Goal: Information Seeking & Learning: Learn about a topic

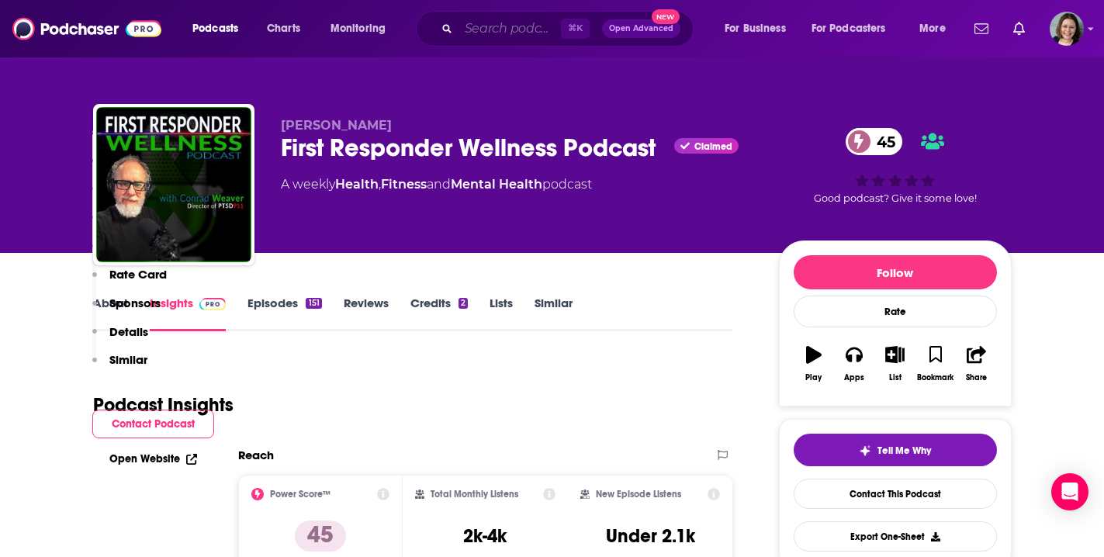
click at [489, 30] on input "Search podcasts, credits, & more..." at bounding box center [509, 28] width 102 height 25
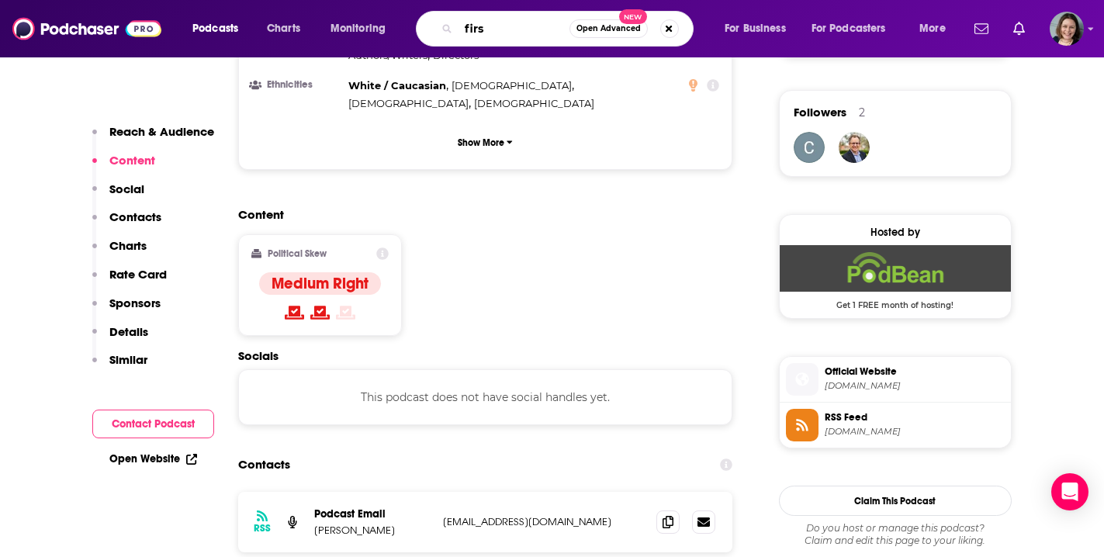
scroll to position [1102, 0]
type input "first responder wellness podcast"
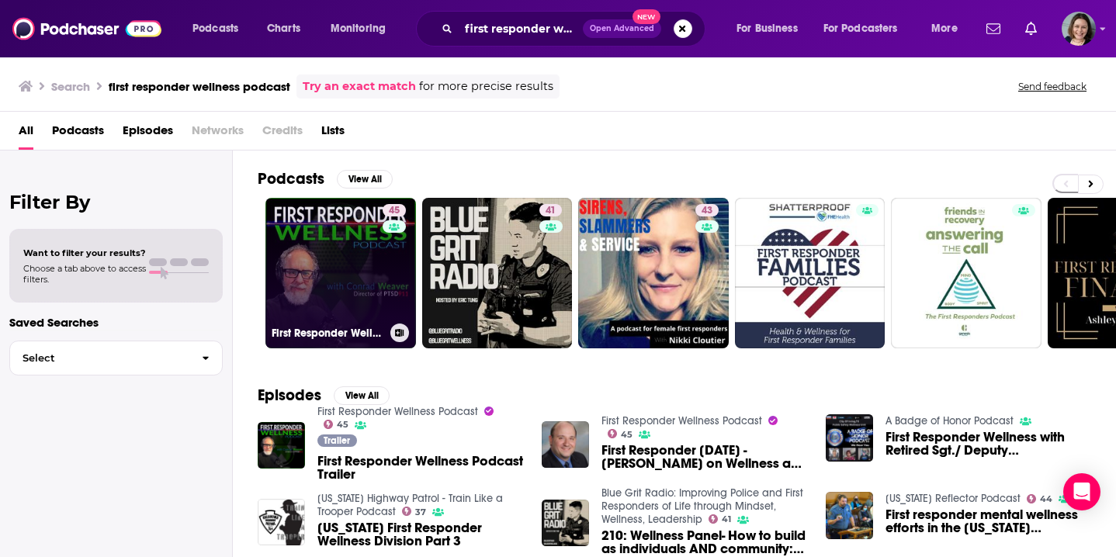
click at [362, 260] on link "45 First Responder Wellness Podcast" at bounding box center [340, 273] width 151 height 151
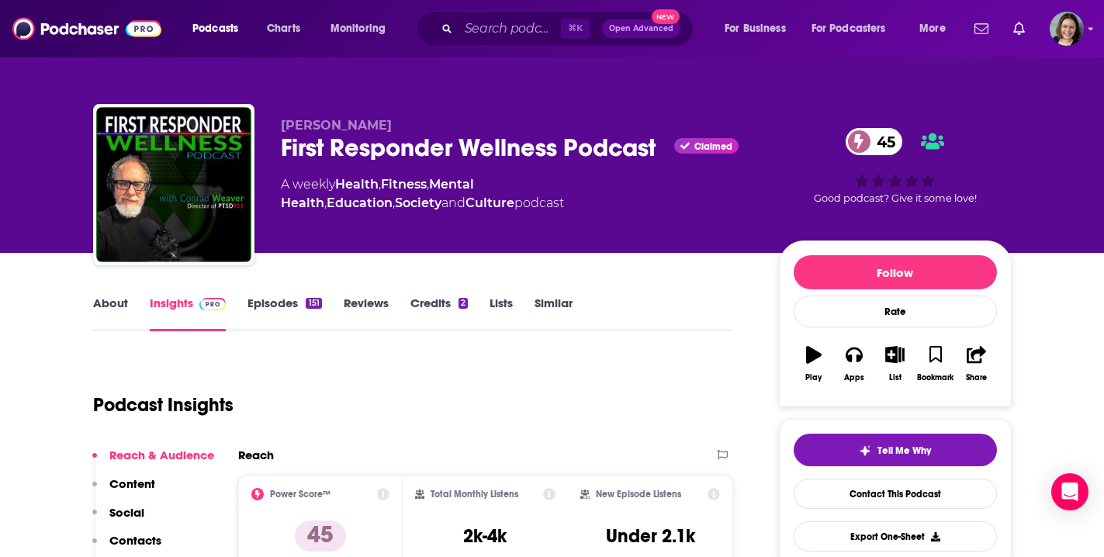
click at [282, 302] on link "Episodes 151" at bounding box center [284, 314] width 74 height 36
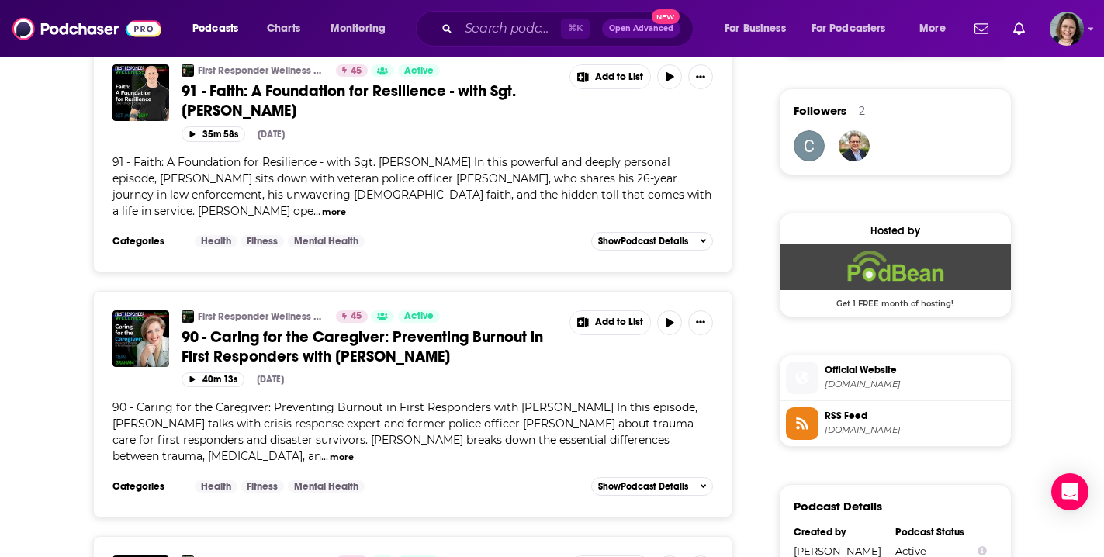
scroll to position [1113, 0]
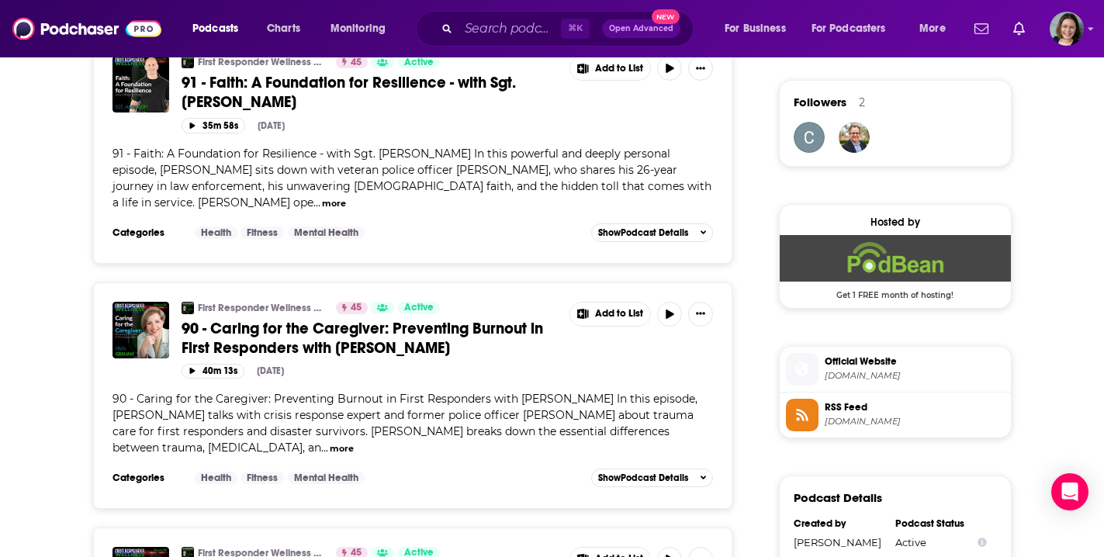
click at [485, 329] on span "90 - Caring for the Caregiver: Preventing Burnout in First Responders with Fran…" at bounding box center [363, 338] width 362 height 39
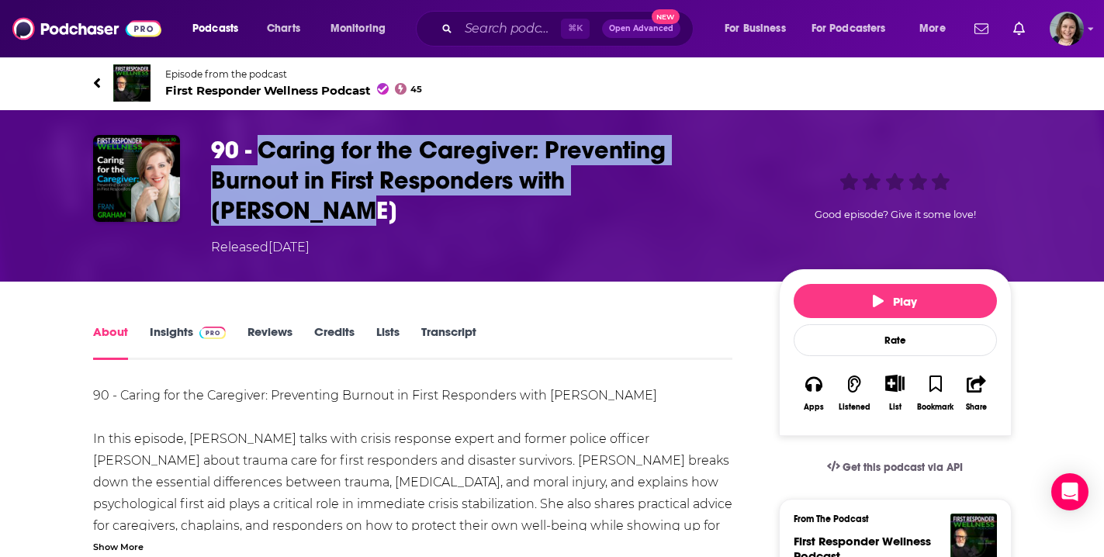
drag, startPoint x: 260, startPoint y: 150, endPoint x: 728, endPoint y: 189, distance: 469.5
click at [728, 189] on h1 "90 - Caring for the Caregiver: Preventing Burnout in First Responders with Fran…" at bounding box center [482, 180] width 543 height 91
copy h1 "Caring for the Caregiver: Preventing Burnout in First Responders with Fran Grah…"
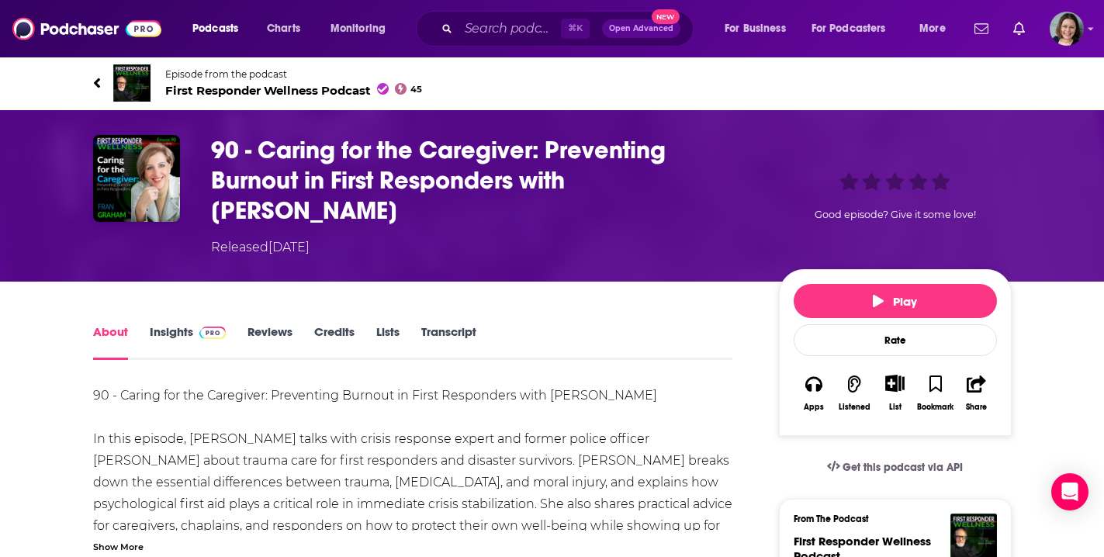
click at [132, 538] on div "Show More" at bounding box center [118, 545] width 50 height 15
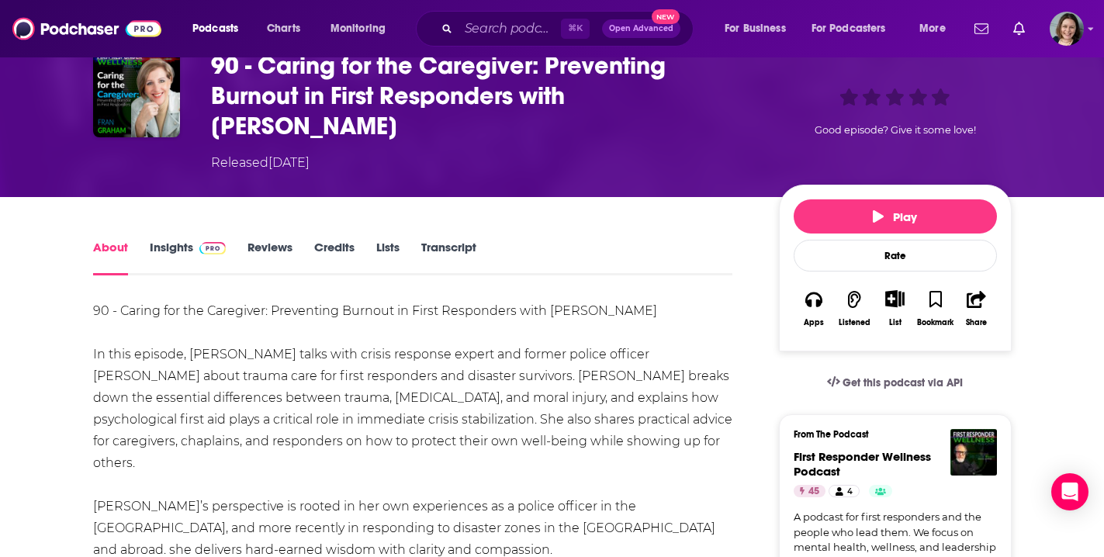
scroll to position [109, 0]
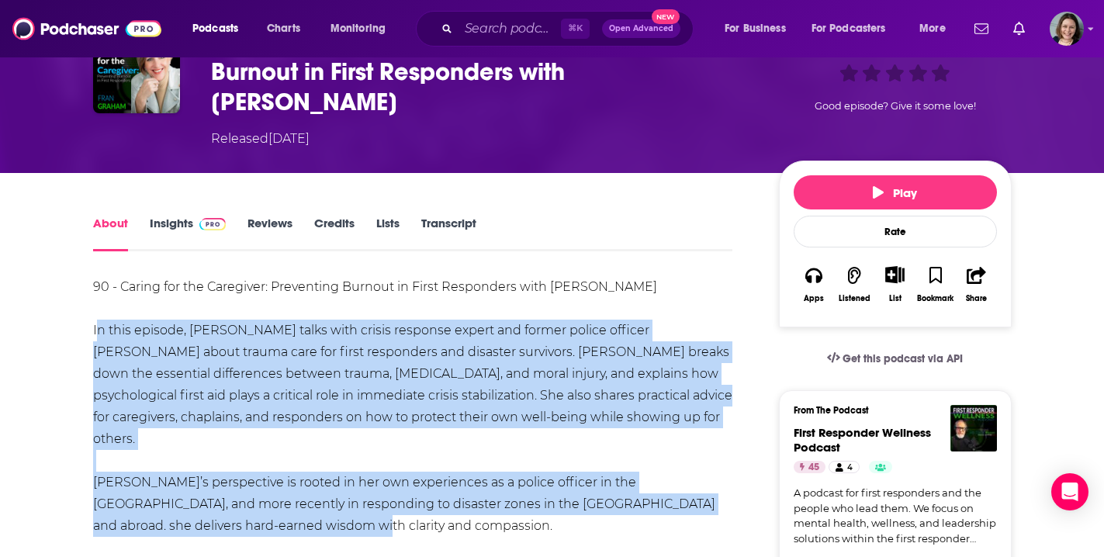
drag, startPoint x: 94, startPoint y: 298, endPoint x: 248, endPoint y: 475, distance: 234.8
copy div "In this episode, Conrad Weaver talks with crisis response expert and former pol…"
click at [483, 29] on input "Search podcasts, credits, & more..." at bounding box center [509, 28] width 102 height 25
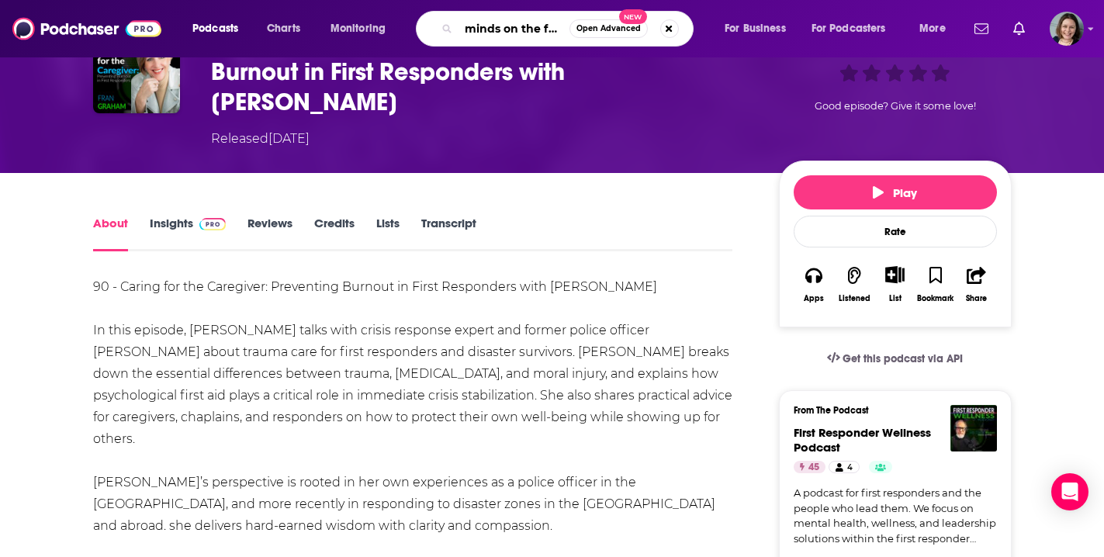
type input "minds on the frontline"
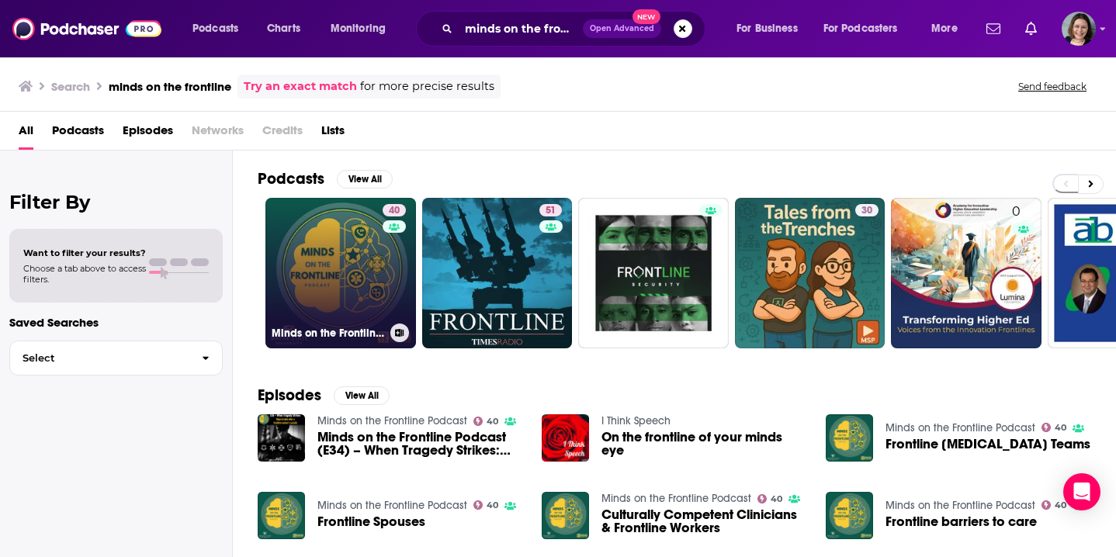
click at [341, 268] on link "40 Minds on the Frontline Podcast" at bounding box center [340, 273] width 151 height 151
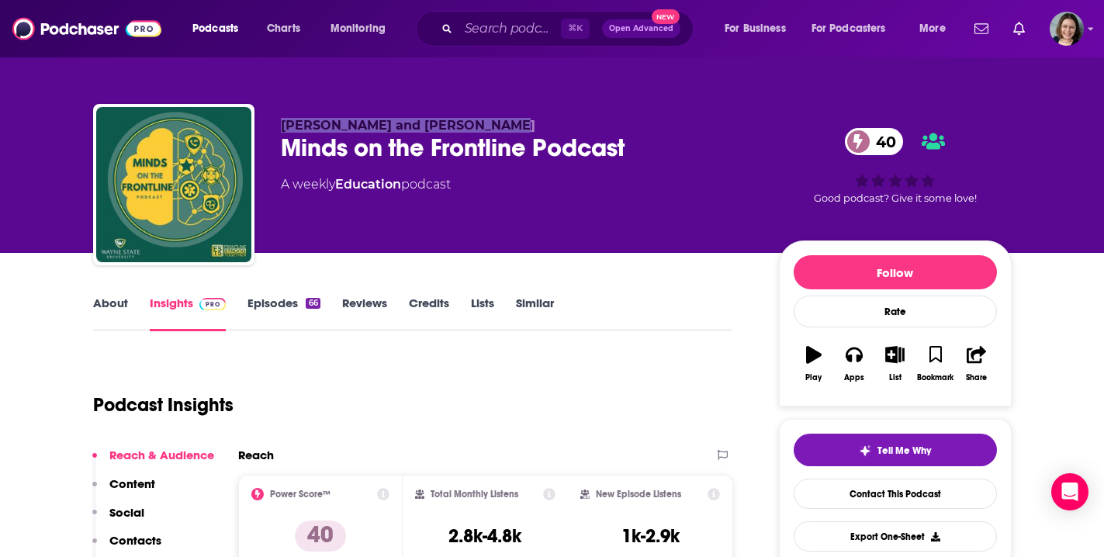
drag, startPoint x: 282, startPoint y: 124, endPoint x: 483, endPoint y: 130, distance: 201.8
click at [483, 130] on span "Geoff Lassers and Mike Mattern" at bounding box center [408, 125] width 254 height 15
copy span "Geoff Lassers and Mike Mattern"
click at [105, 303] on link "About" at bounding box center [110, 314] width 35 height 36
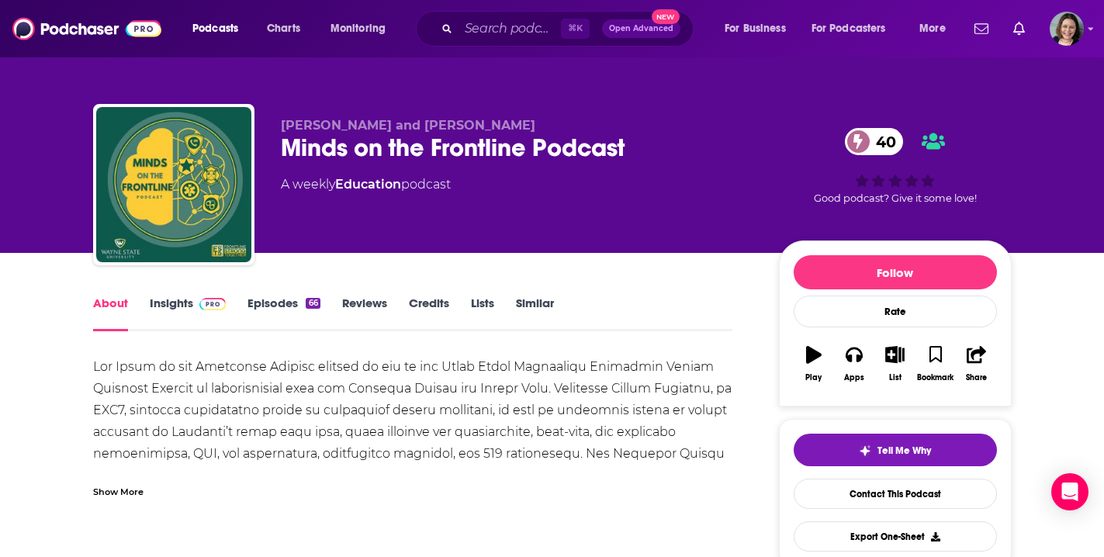
click at [114, 493] on div "Show More" at bounding box center [118, 490] width 50 height 15
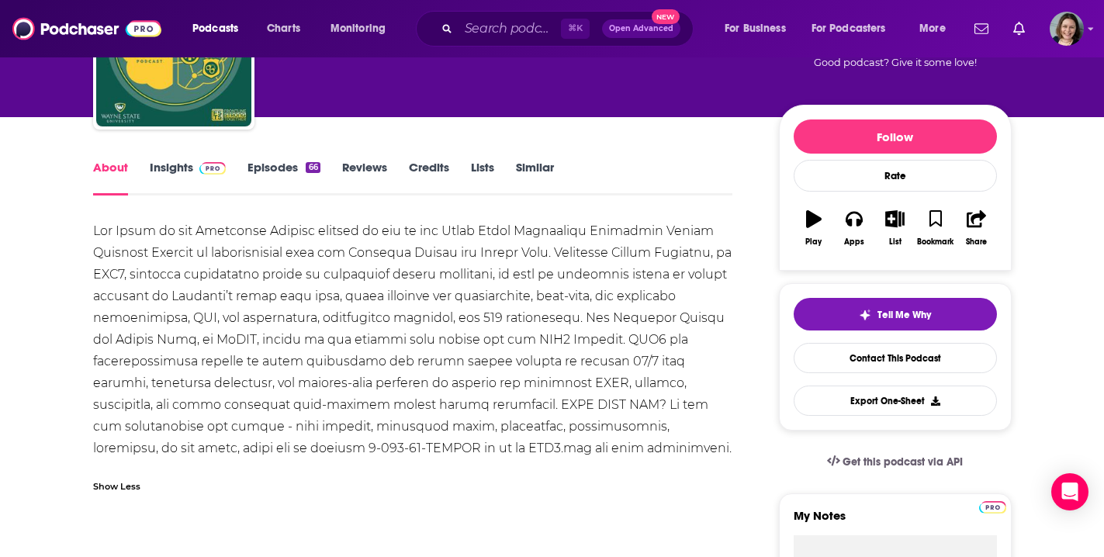
scroll to position [148, 0]
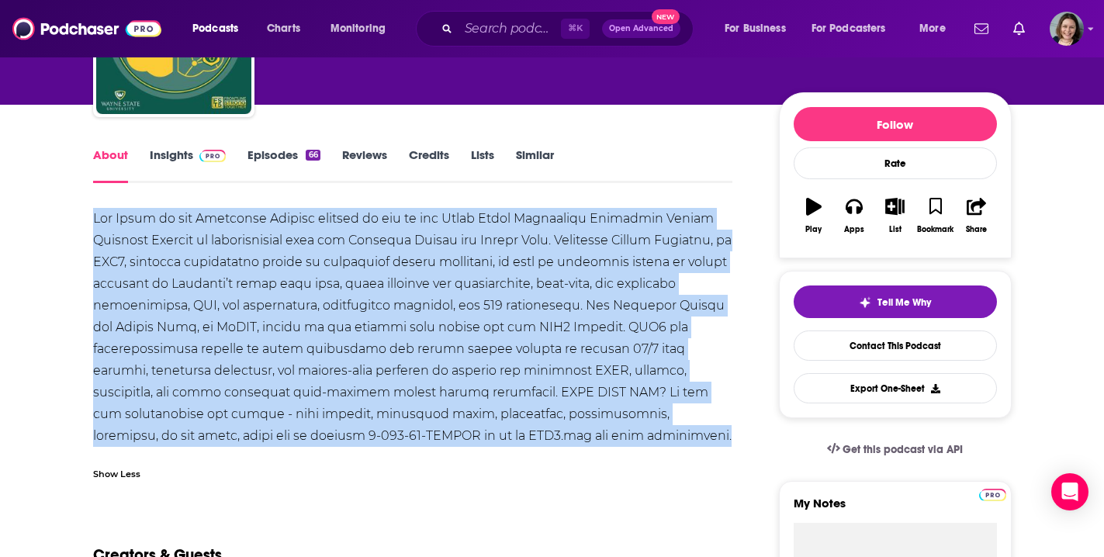
drag, startPoint x: 94, startPoint y: 216, endPoint x: 231, endPoint y: 440, distance: 262.9
click at [231, 440] on div at bounding box center [413, 327] width 640 height 239
copy div "The Minds on the Frontline Podcast brought to you by the Wayne State University…"
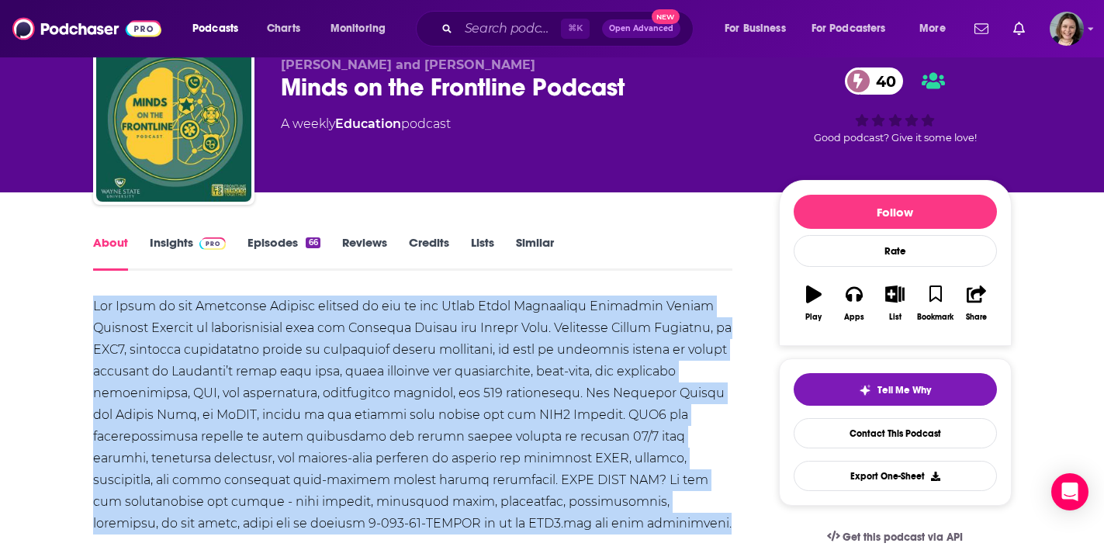
scroll to position [32, 0]
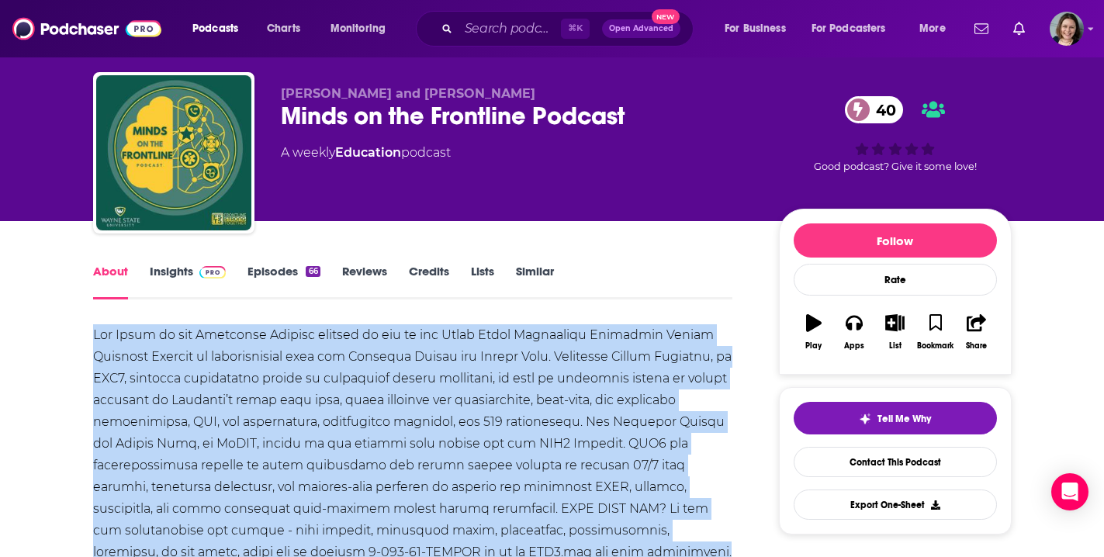
click at [174, 268] on link "Insights" at bounding box center [188, 282] width 77 height 36
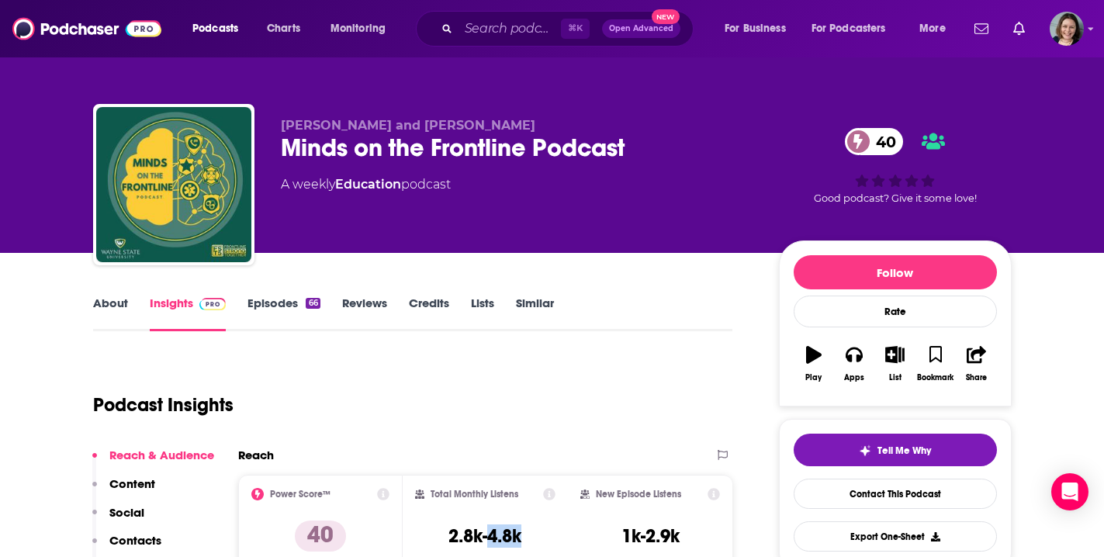
click at [524, 542] on div "Total Monthly Listens 2.8k-4.8k" at bounding box center [485, 523] width 140 height 71
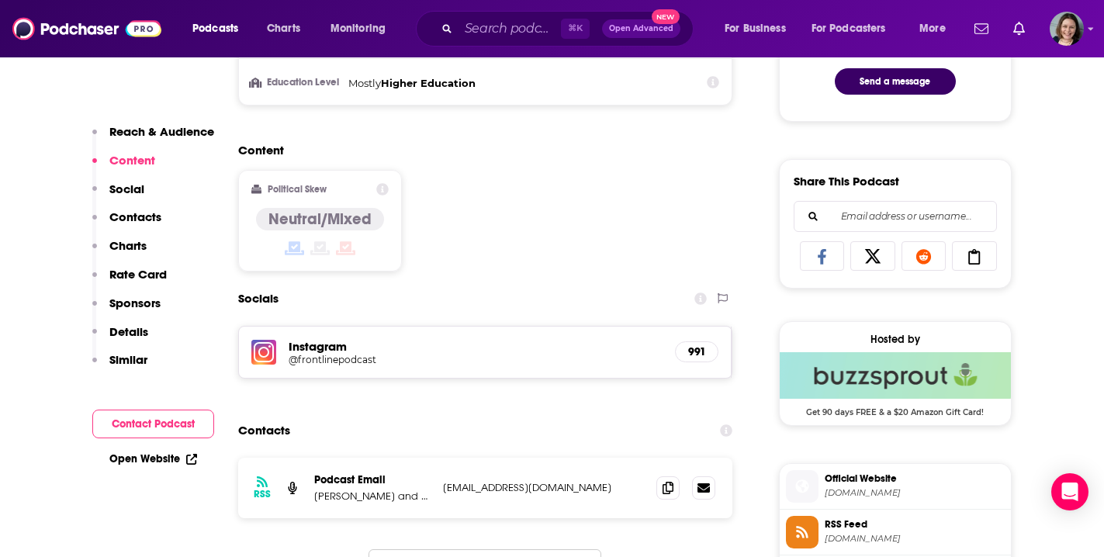
scroll to position [885, 0]
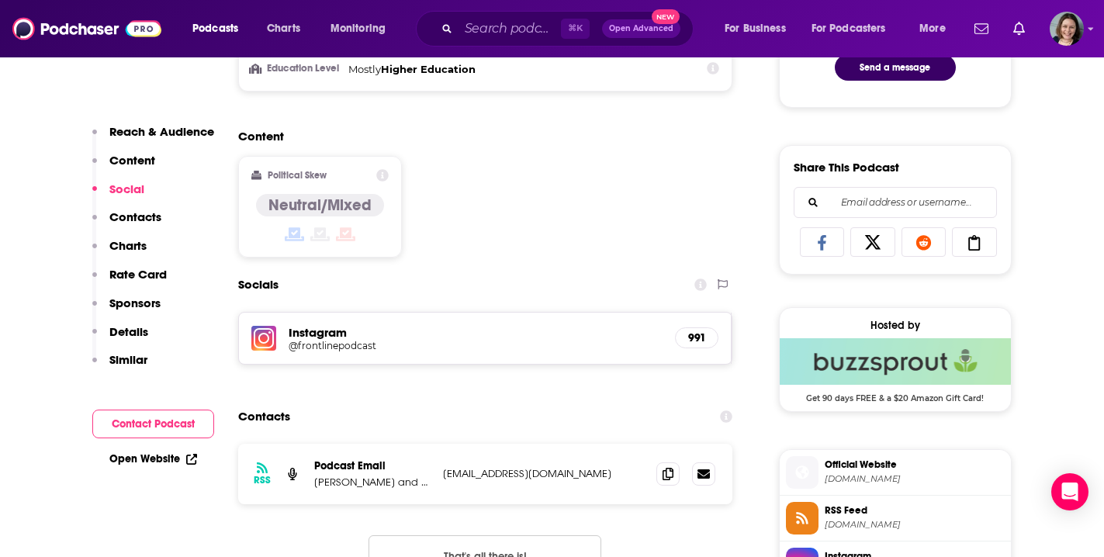
click at [341, 343] on h5 "@frontlinepodcast" at bounding box center [413, 346] width 248 height 12
click at [676, 475] on span at bounding box center [667, 473] width 23 height 23
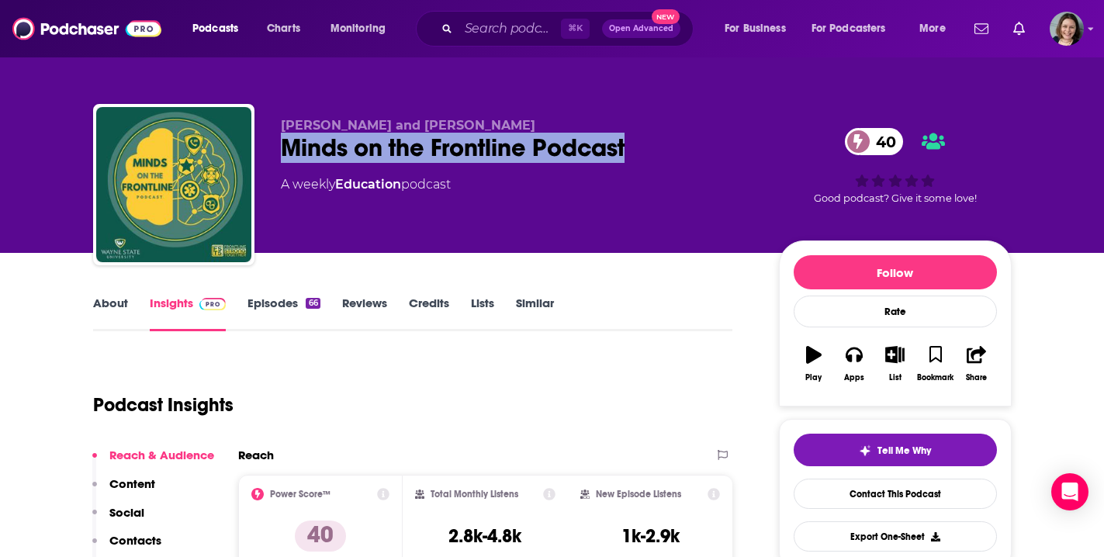
drag, startPoint x: 628, startPoint y: 145, endPoint x: 283, endPoint y: 148, distance: 345.2
click at [283, 148] on div "Minds on the Frontline Podcast 40" at bounding box center [517, 148] width 473 height 30
copy h2 "Minds on the Frontline Podcast"
click at [288, 306] on link "Episodes 66" at bounding box center [283, 314] width 72 height 36
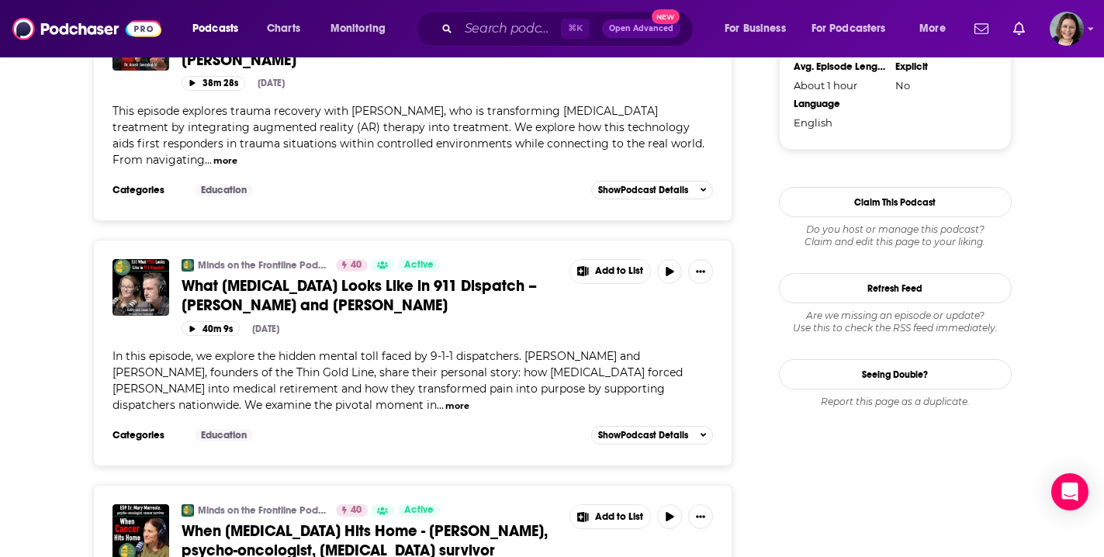
scroll to position [1636, 0]
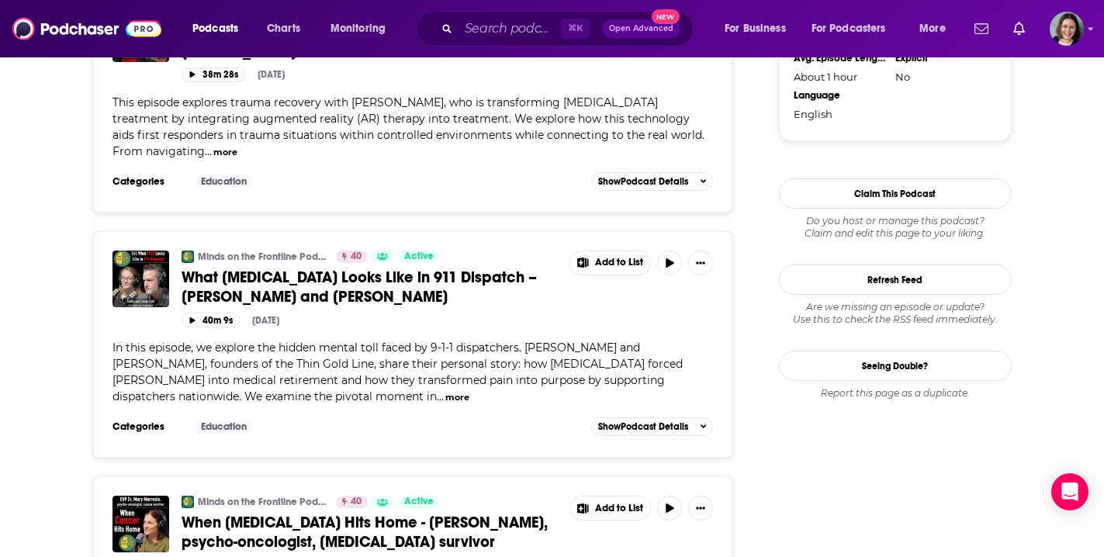
click at [445, 391] on button "more" at bounding box center [457, 397] width 24 height 13
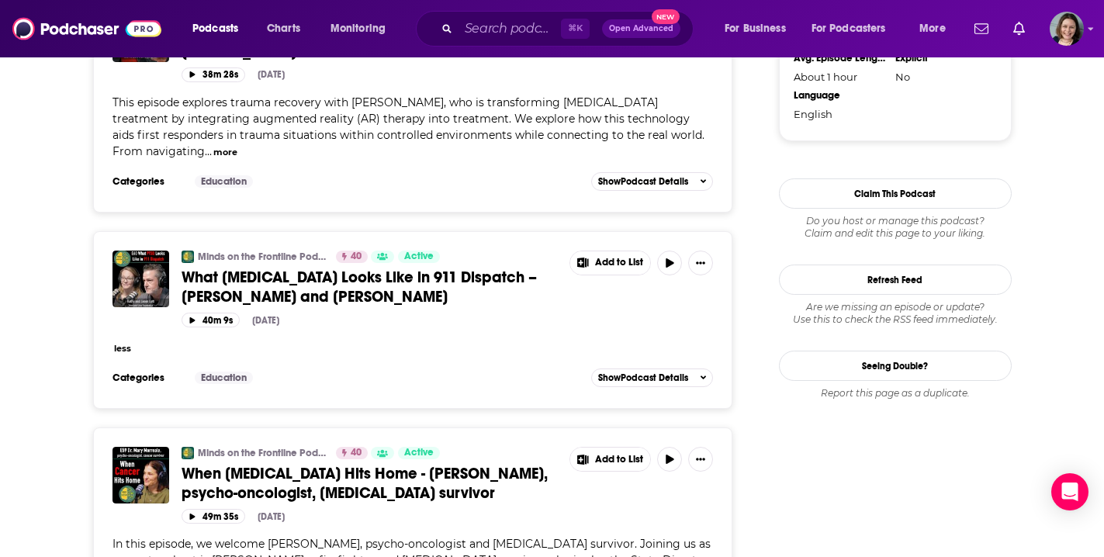
click at [427, 268] on span "What PTSD Looks Like in 911 Dispatch – Jason and Kathy Lott" at bounding box center [359, 287] width 355 height 39
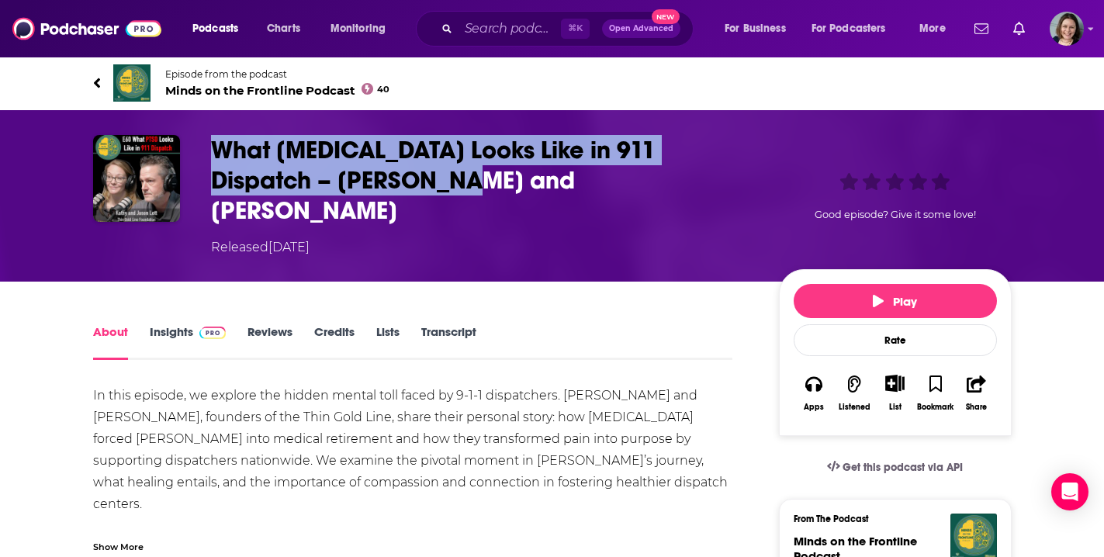
drag, startPoint x: 217, startPoint y: 146, endPoint x: 372, endPoint y: 195, distance: 161.9
click at [372, 195] on h1 "What PTSD Looks Like in 911 Dispatch – Jason and Kathy Lott" at bounding box center [482, 180] width 543 height 91
copy h1 "What PTSD Looks Like in 911 Dispatch – Jason and Kathy Lott"
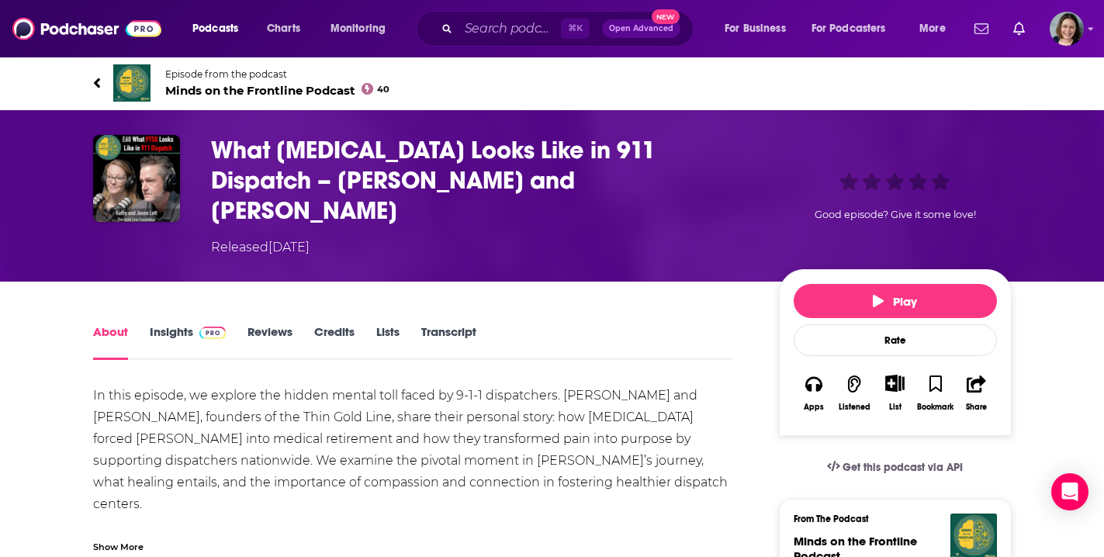
click at [137, 538] on div "Show More" at bounding box center [118, 545] width 50 height 15
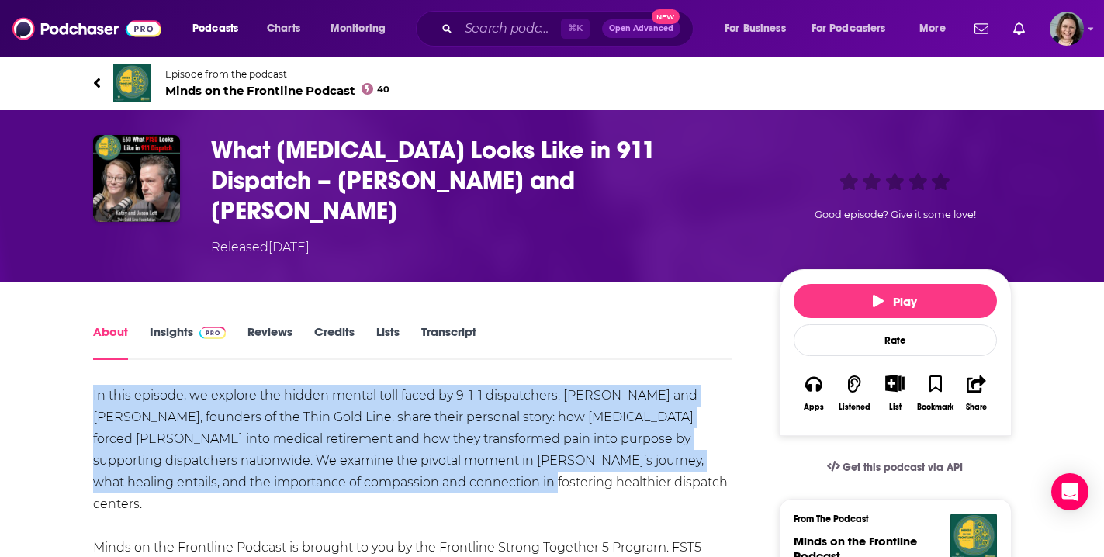
drag, startPoint x: 93, startPoint y: 362, endPoint x: 528, endPoint y: 458, distance: 445.1
copy div "In this episode, we explore the hidden mental toll faced by 9-1-1 dispatchers. …"
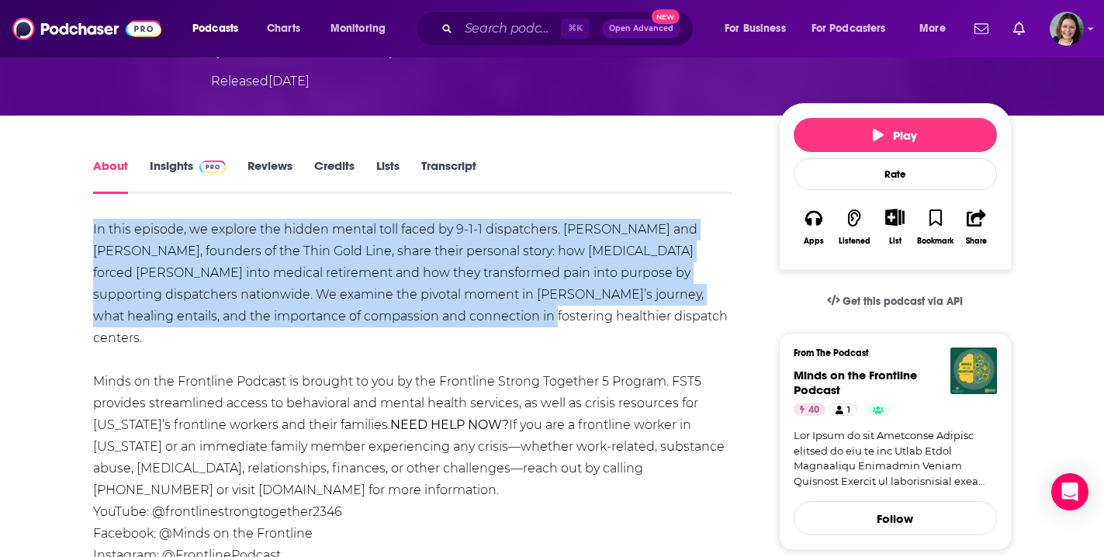
scroll to position [178, 0]
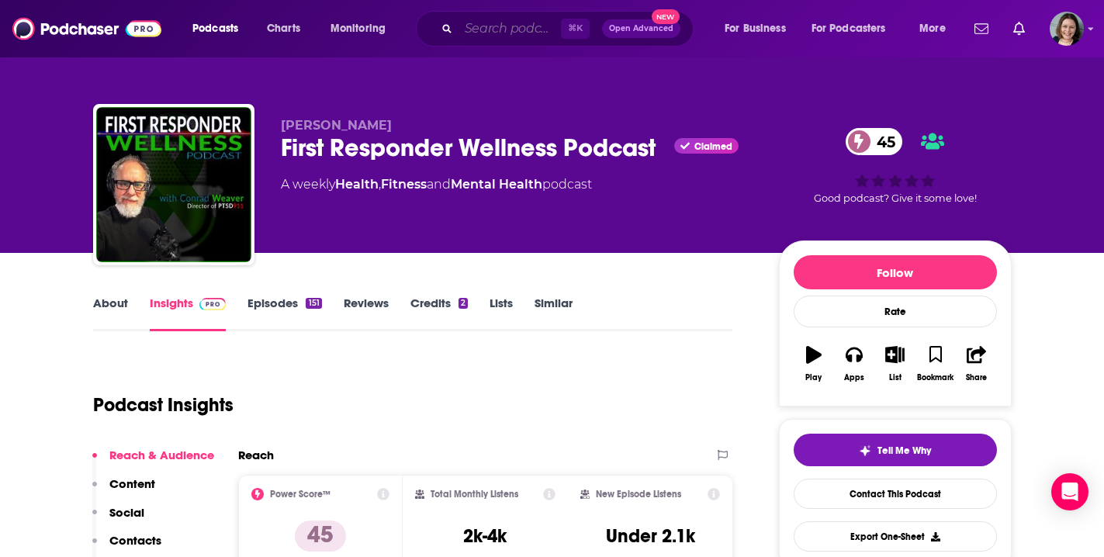
click at [484, 31] on input "Search podcasts, credits, & more..." at bounding box center [509, 28] width 102 height 25
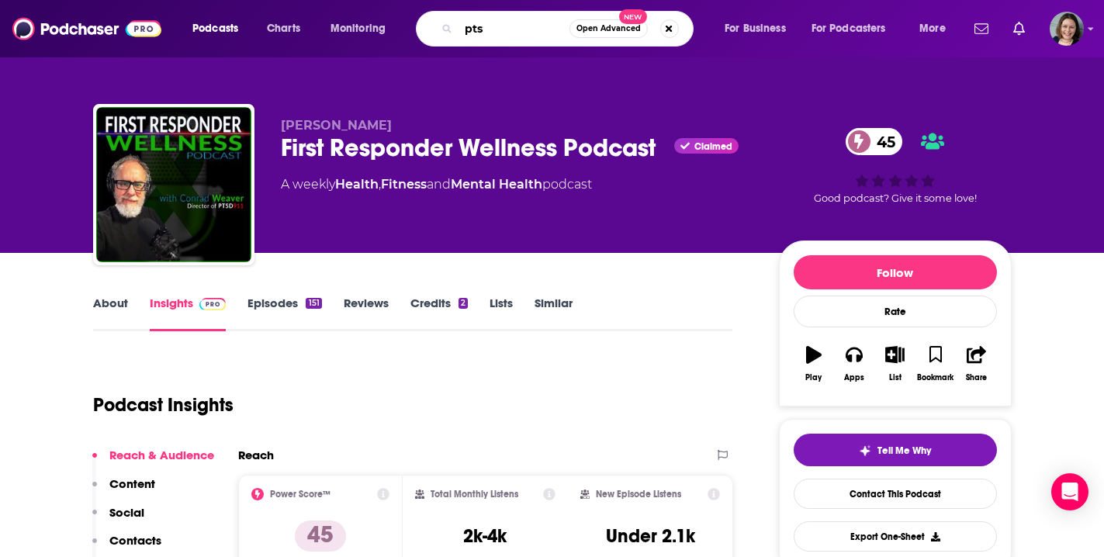
type input "ptsd"
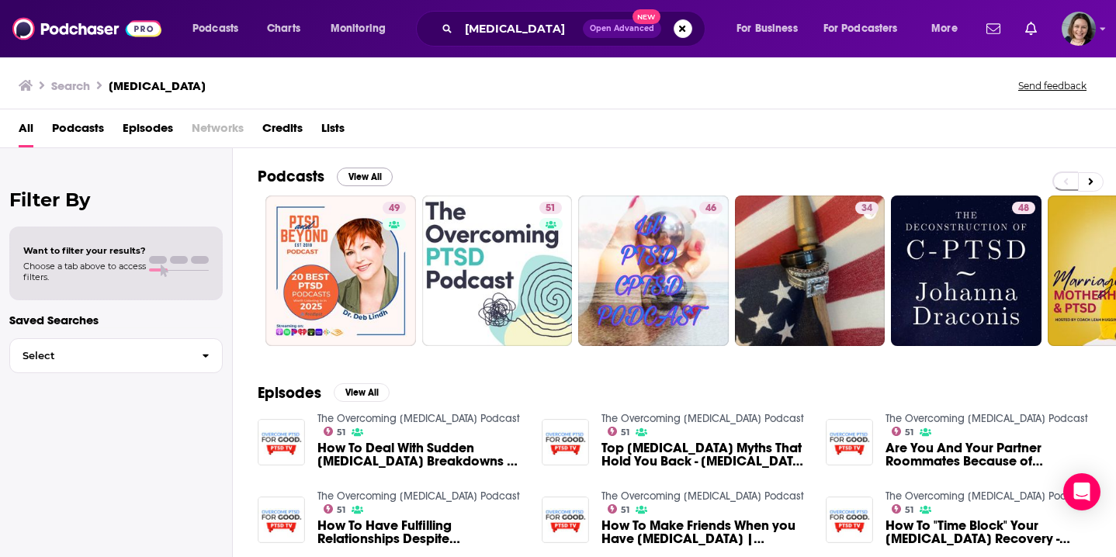
click at [377, 175] on button "View All" at bounding box center [365, 177] width 56 height 19
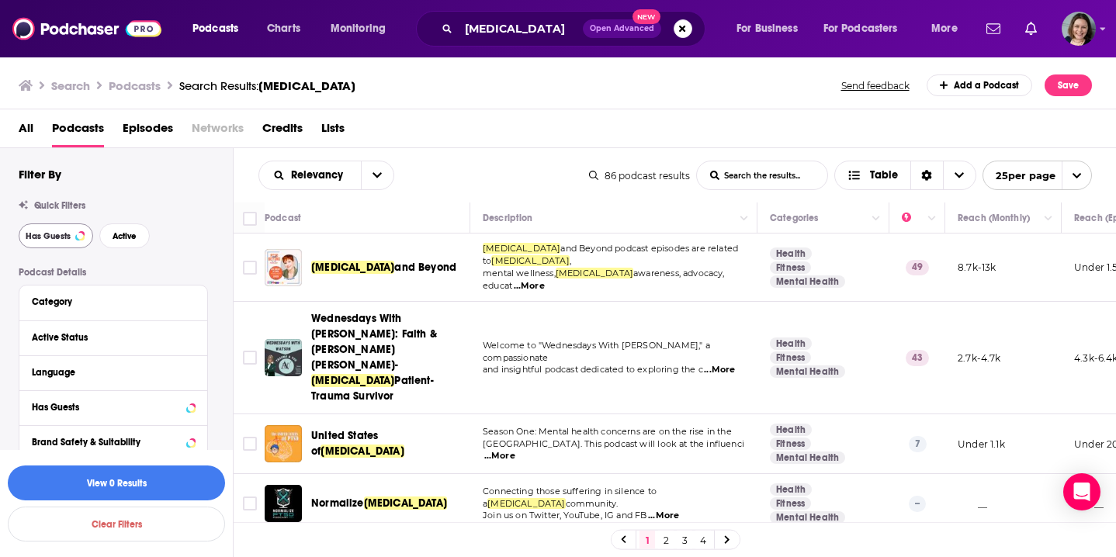
click at [47, 239] on span "Has Guests" at bounding box center [48, 236] width 45 height 9
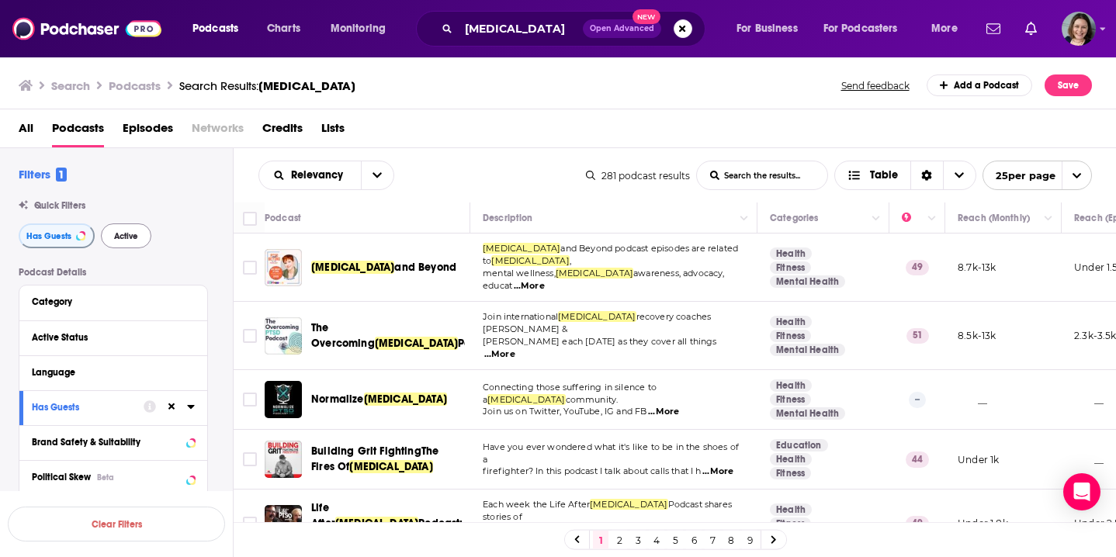
click at [126, 239] on span "Active" at bounding box center [126, 236] width 24 height 9
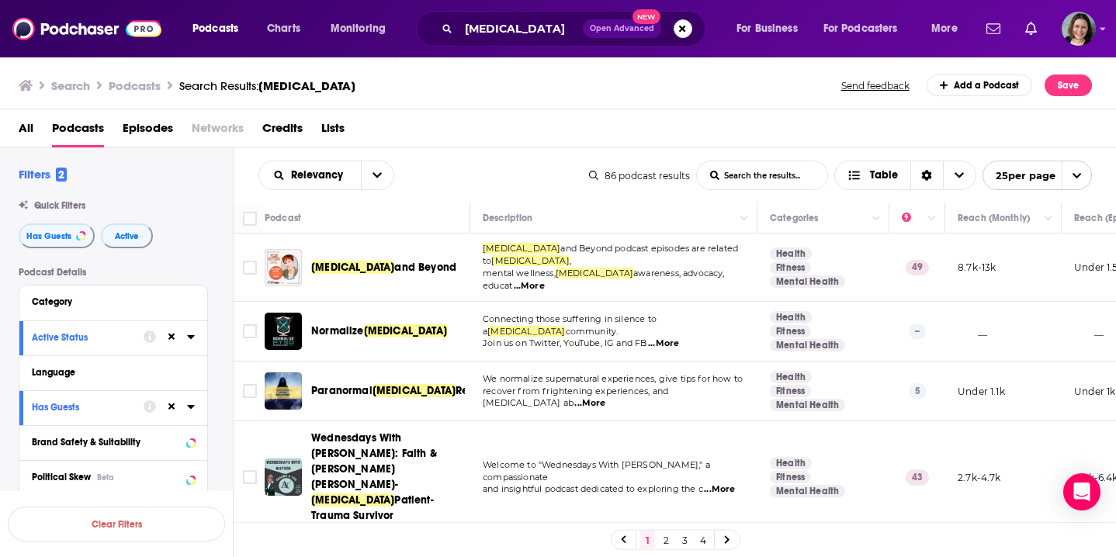
click at [876, 349] on td "Health Fitness Mental Health" at bounding box center [823, 332] width 132 height 60
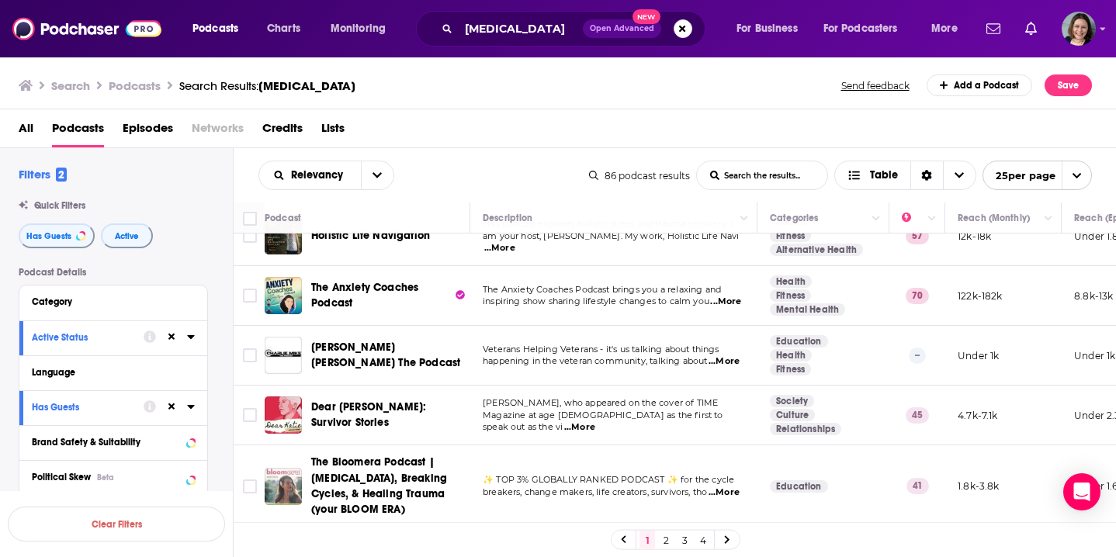
scroll to position [1002, 0]
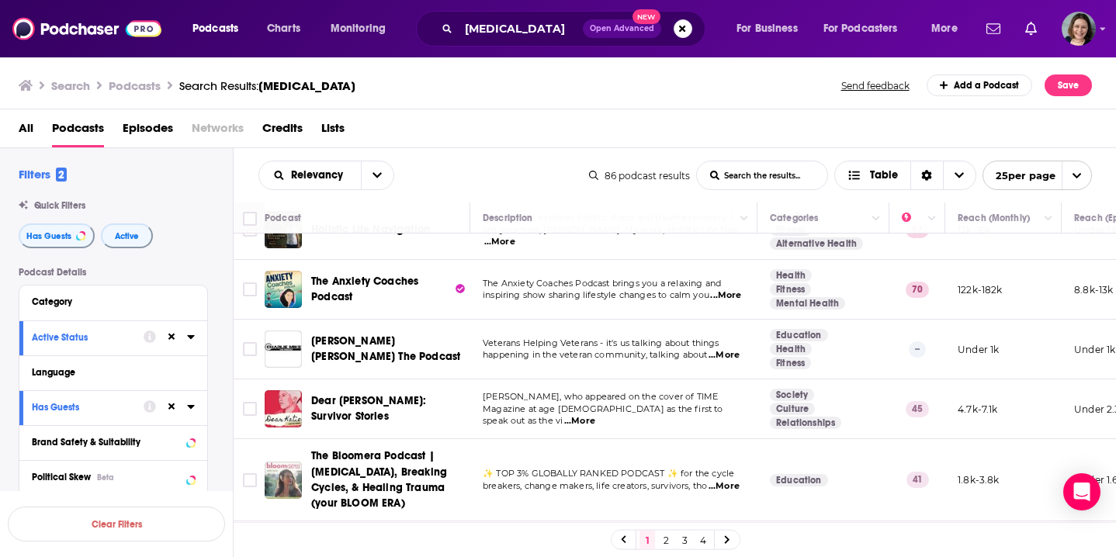
click at [595, 415] on span "...More" at bounding box center [579, 421] width 31 height 12
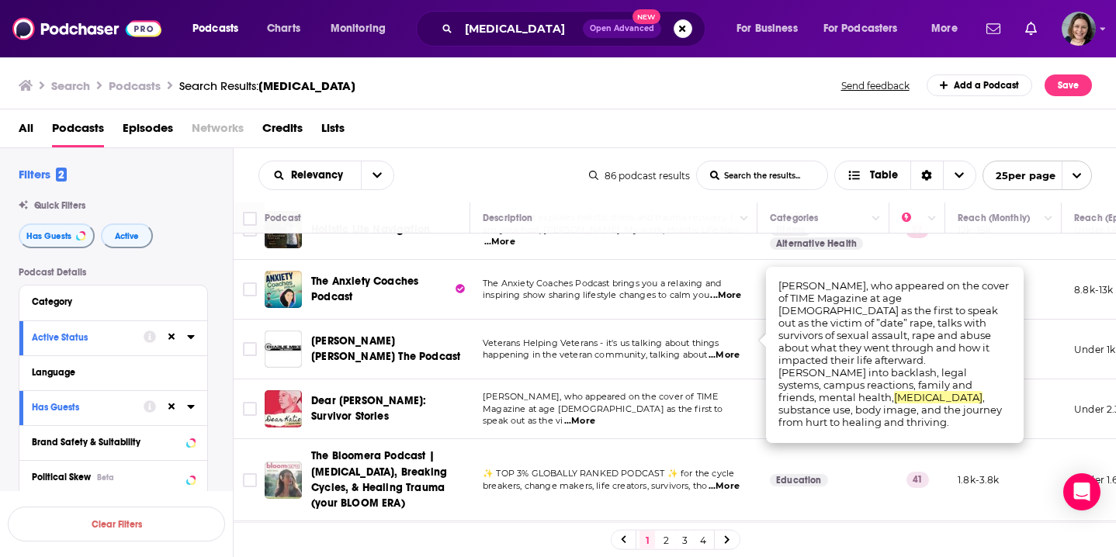
click at [739, 439] on td "✨ TOP 3% GLOBALLY RANKED PODCAST ✨ for the cycle breakers, change makers, life …" at bounding box center [613, 479] width 287 height 81
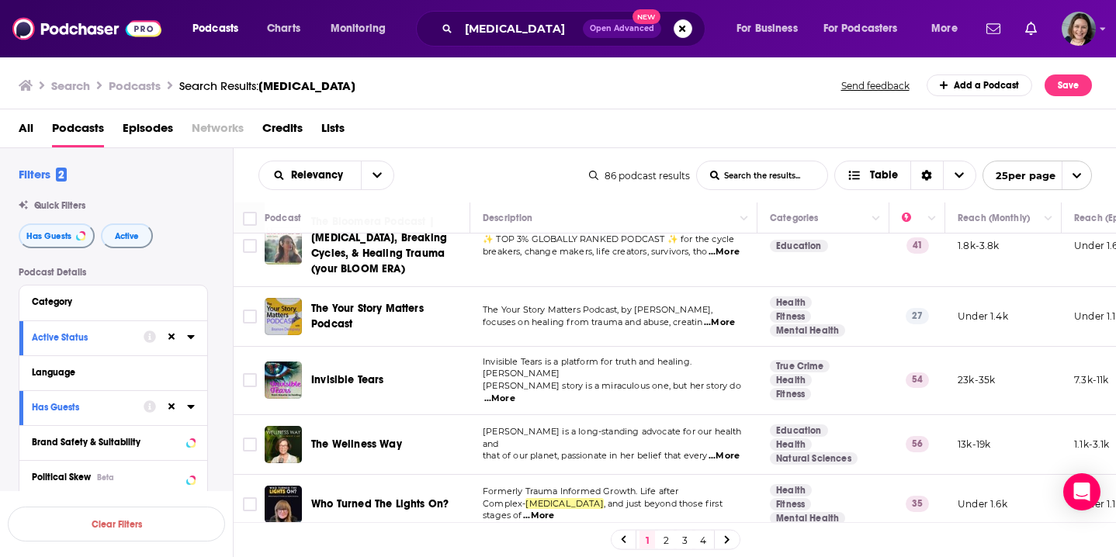
scroll to position [1234, 0]
click at [666, 542] on link "2" at bounding box center [666, 540] width 16 height 19
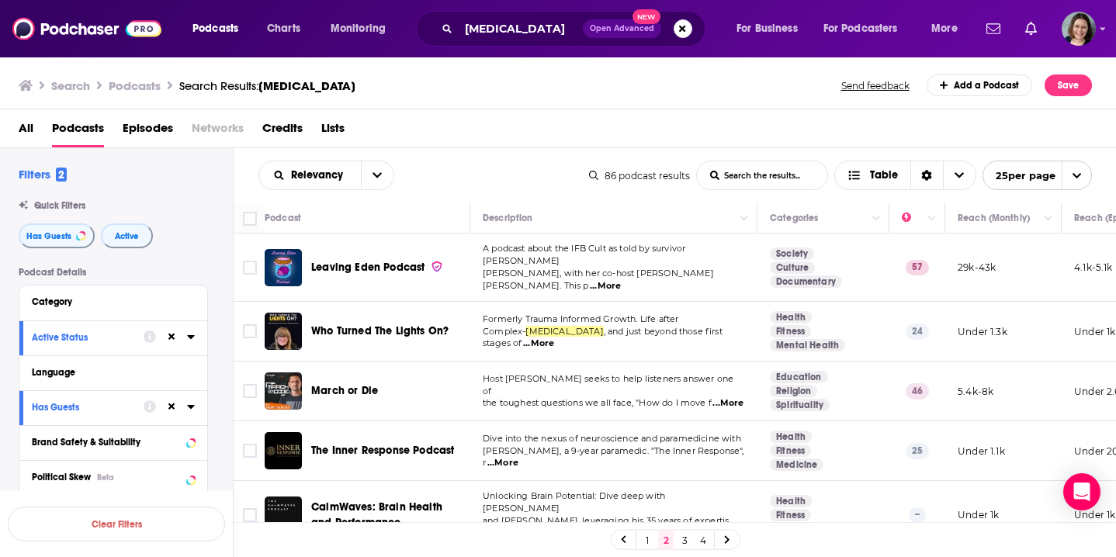
click at [523, 337] on span "...More" at bounding box center [538, 343] width 31 height 12
click at [753, 351] on td "Formerly Trauma Informed Growth. Life after Complex- PTSD , and just beyond tho…" at bounding box center [613, 332] width 287 height 60
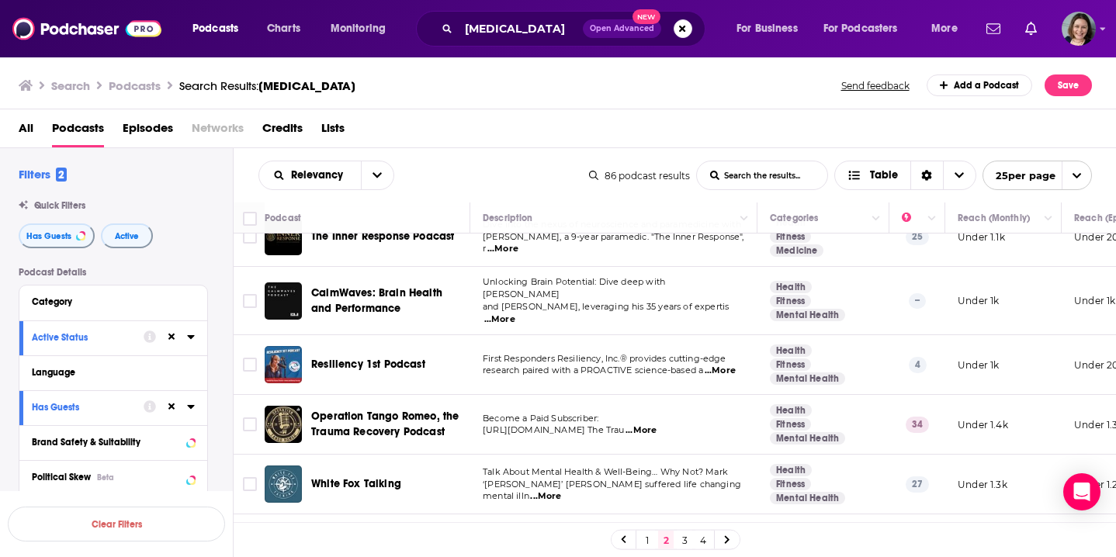
scroll to position [220, 0]
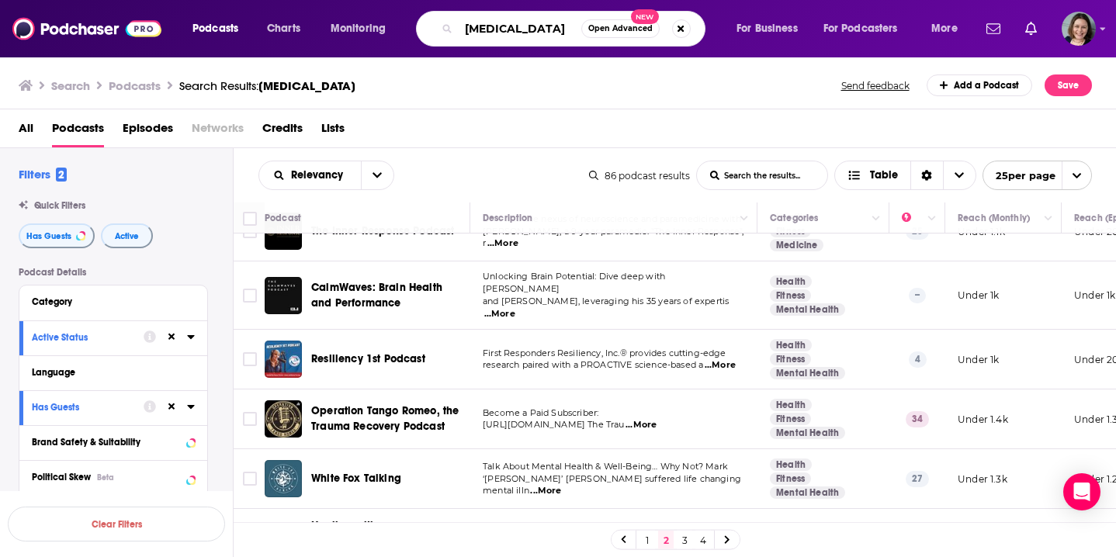
drag, startPoint x: 493, startPoint y: 33, endPoint x: 415, endPoint y: 30, distance: 77.6
click at [415, 30] on div "Podcasts Charts Monitoring ptsd Open Advanced New For Business For Podcasters M…" at bounding box center [577, 29] width 791 height 36
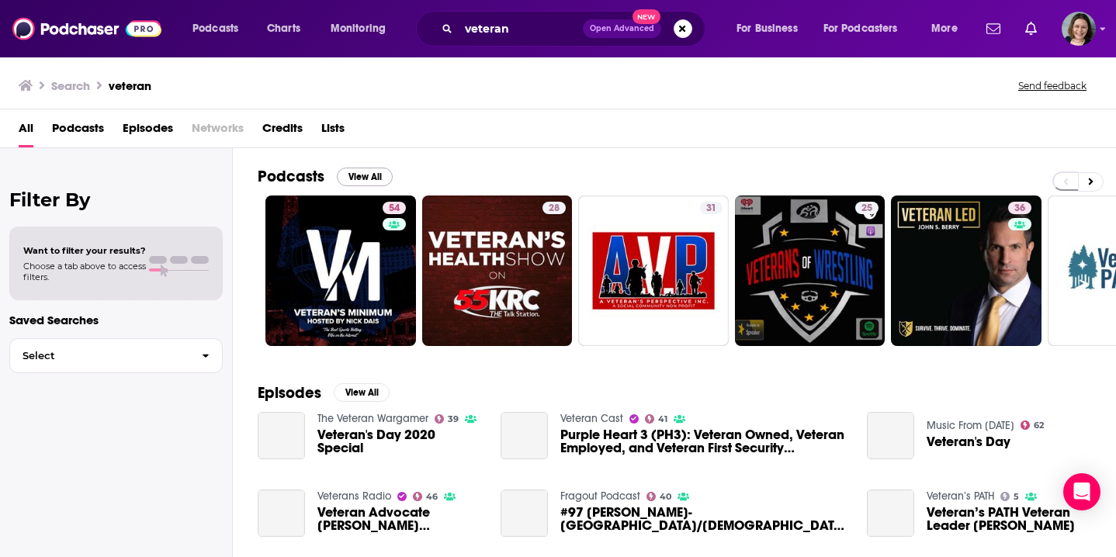
click at [366, 179] on button "View All" at bounding box center [365, 177] width 56 height 19
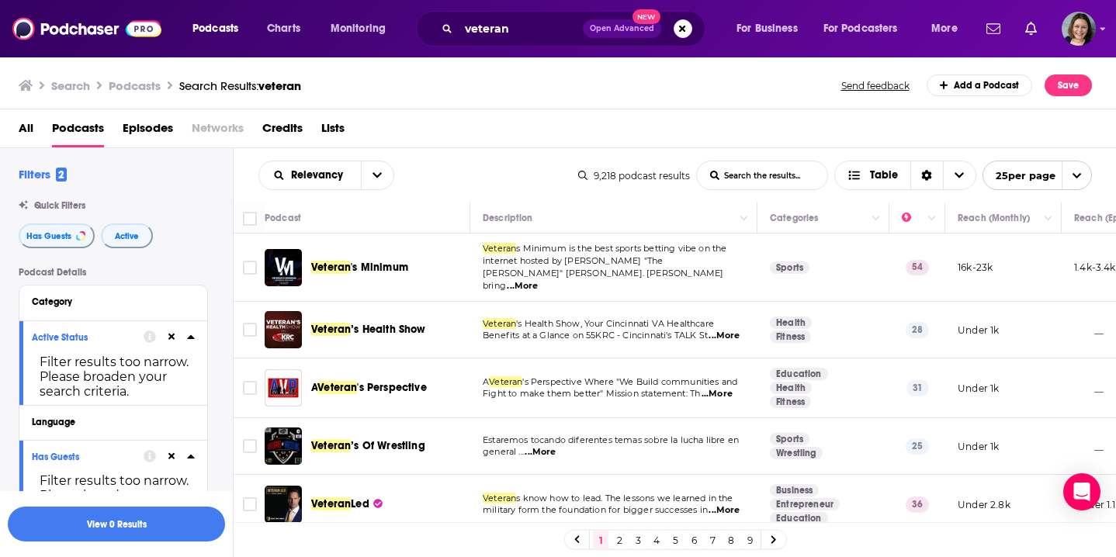
click at [749, 342] on td "Veteran 's Health Show, Your Cincinnati VA Healthcare Benefits at a Glance on 5…" at bounding box center [613, 330] width 287 height 57
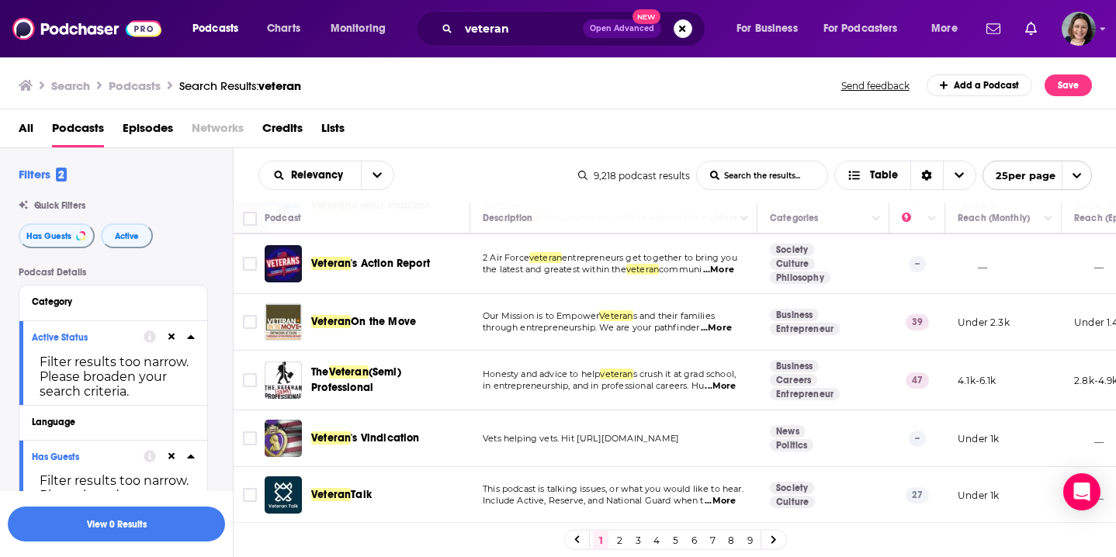
scroll to position [1169, 0]
click at [620, 542] on link "2" at bounding box center [619, 540] width 16 height 19
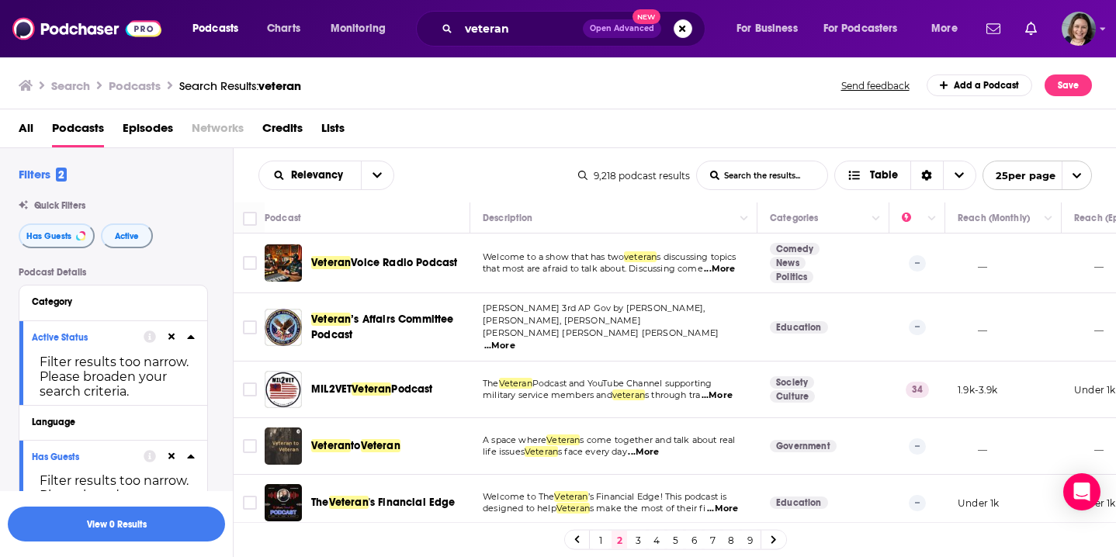
click at [753, 299] on td "Sanders 3rd AP Gov by Saja Sabha, Sarah Katz, Emily Krenrich, Avery Sloan, Abby…" at bounding box center [613, 327] width 287 height 68
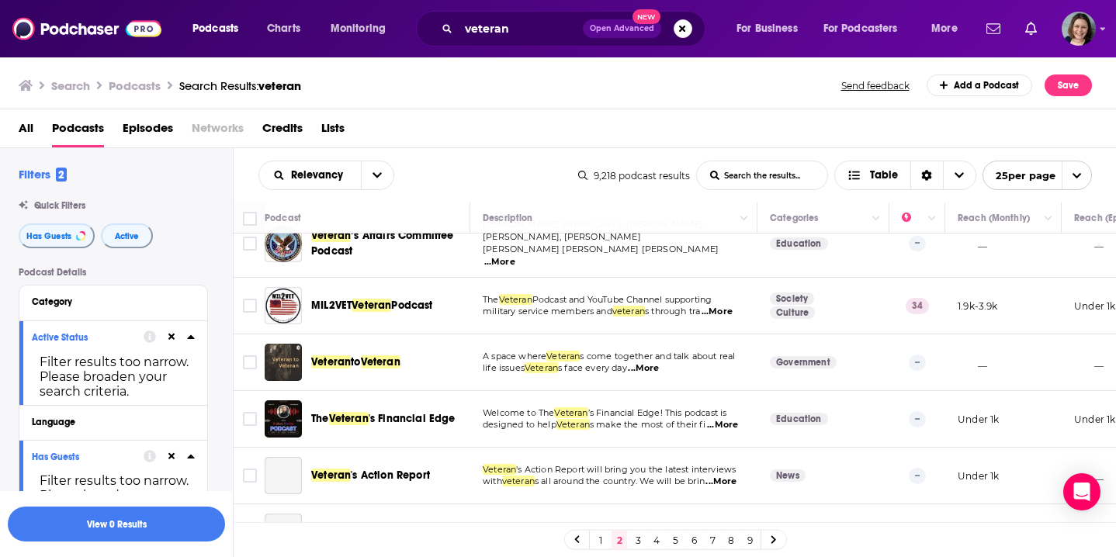
scroll to position [97, 0]
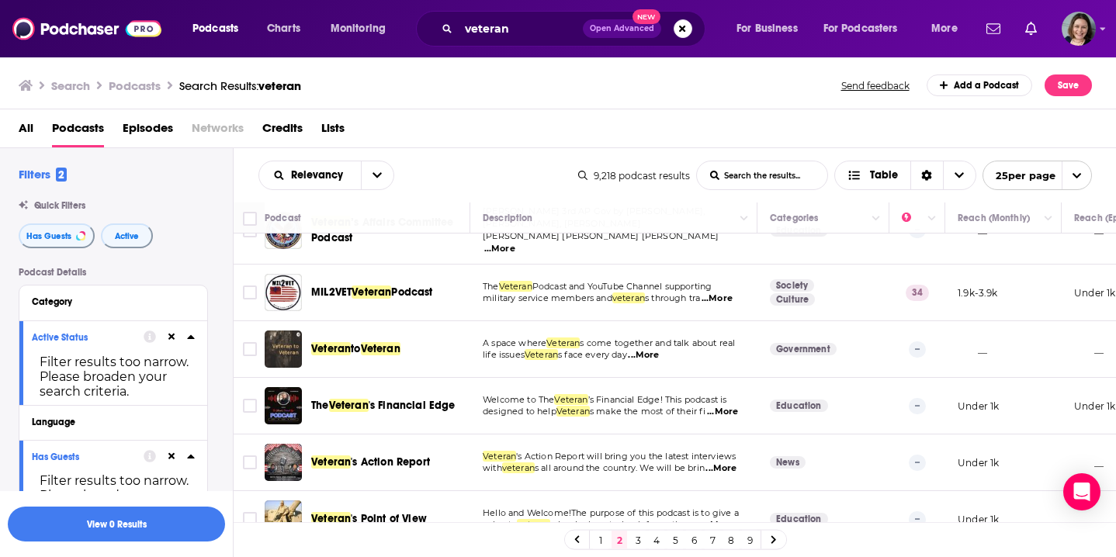
click at [727, 292] on span "...More" at bounding box center [716, 298] width 31 height 12
click at [763, 415] on td "Education" at bounding box center [823, 406] width 132 height 57
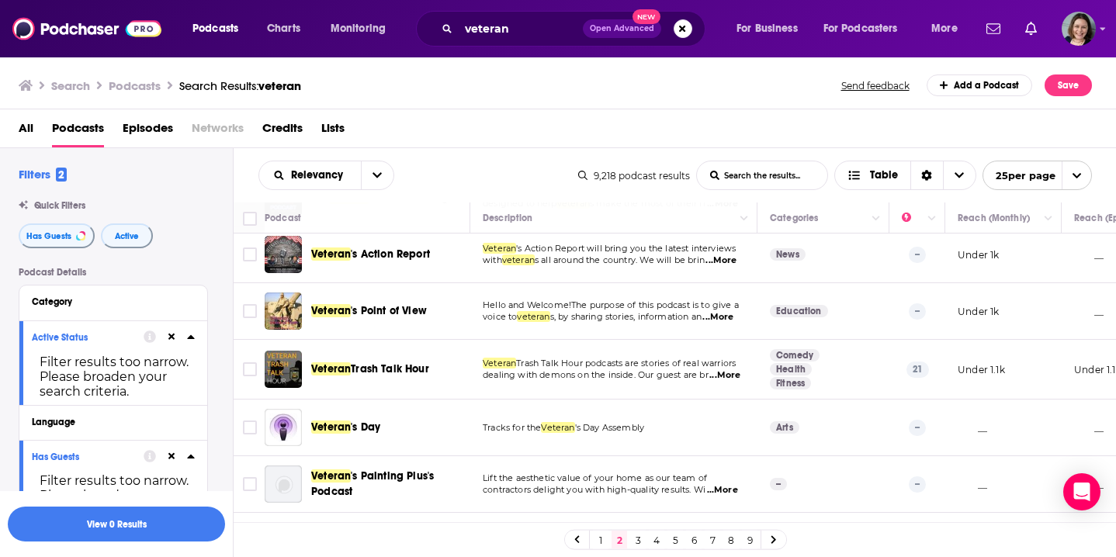
scroll to position [309, 0]
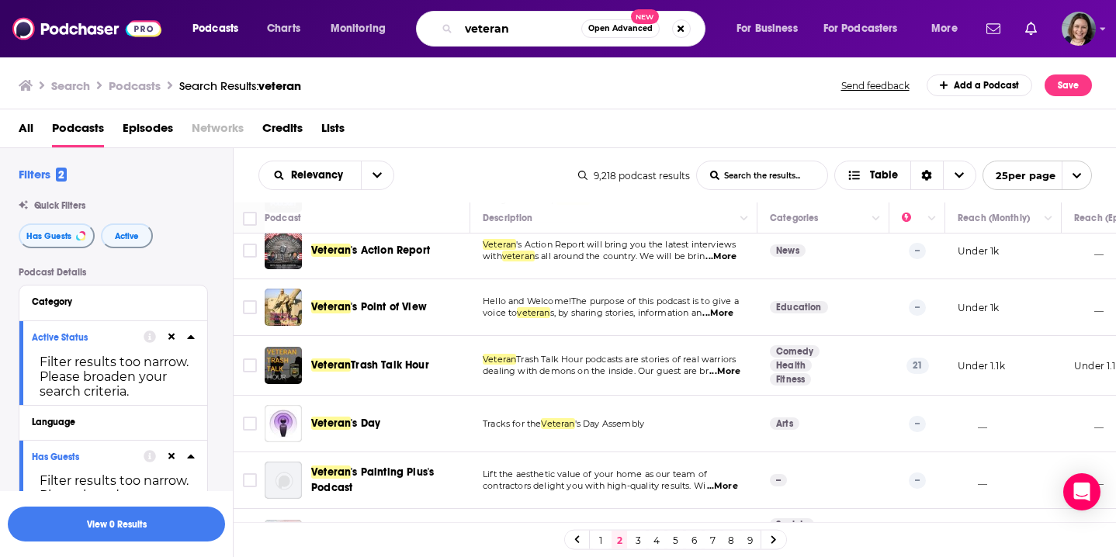
click at [497, 34] on input "veteran" at bounding box center [519, 28] width 123 height 25
drag, startPoint x: 513, startPoint y: 24, endPoint x: 418, endPoint y: 24, distance: 94.6
click at [418, 24] on div "veteran Open Advanced New" at bounding box center [560, 29] width 289 height 36
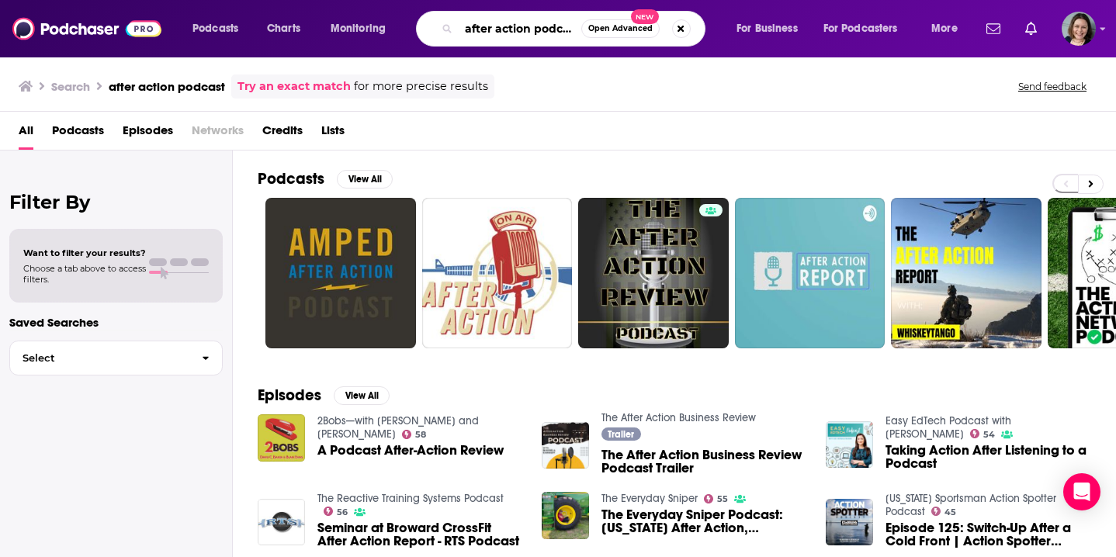
drag, startPoint x: 552, startPoint y: 31, endPoint x: 618, endPoint y: 30, distance: 66.7
click at [618, 30] on div "after action podcast Open Advanced New" at bounding box center [560, 29] width 289 height 36
click at [573, 29] on input "after action podcast" at bounding box center [519, 28] width 123 height 25
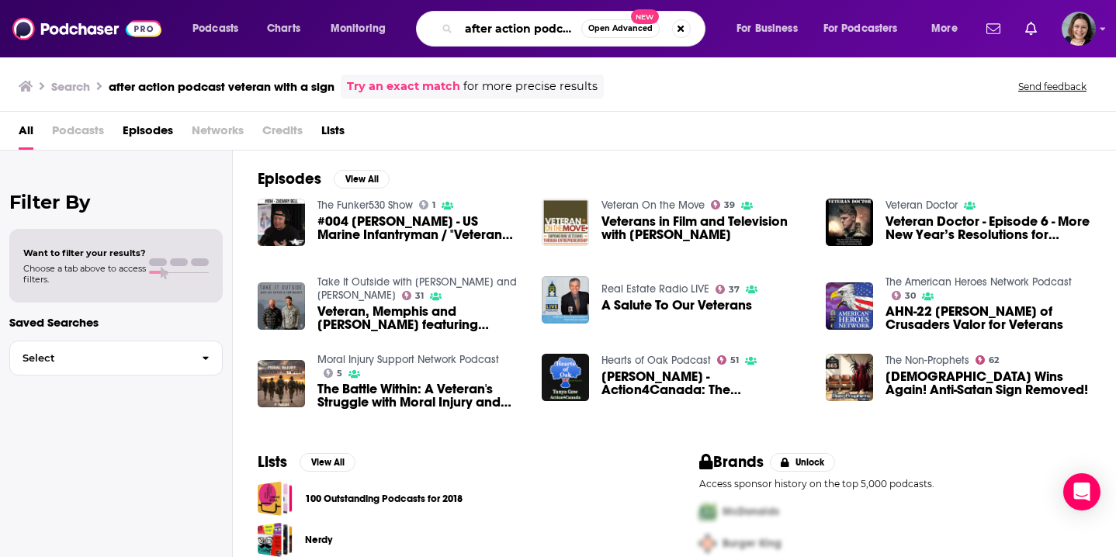
drag, startPoint x: 547, startPoint y: 31, endPoint x: 593, endPoint y: 31, distance: 46.5
click at [593, 31] on div "after action podcast veteran with a sign Open Advanced New" at bounding box center [560, 29] width 289 height 36
click at [514, 29] on input "after action podcast veteran with a sign" at bounding box center [519, 28] width 123 height 25
drag, startPoint x: 572, startPoint y: 29, endPoint x: 469, endPoint y: 27, distance: 103.2
click at [469, 27] on input "after action podcast veteran with a sign" at bounding box center [519, 28] width 123 height 25
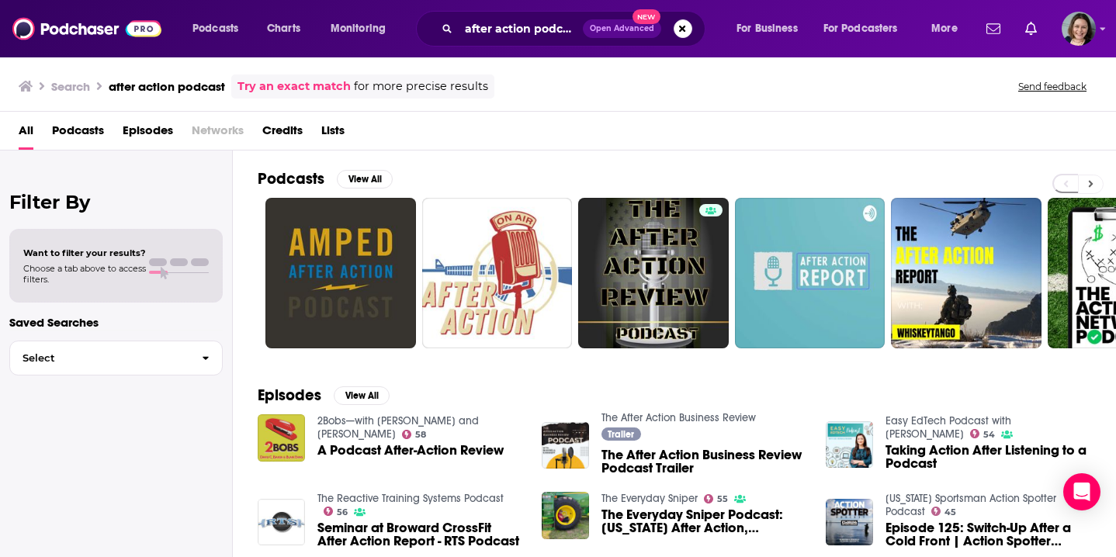
click at [1086, 187] on button at bounding box center [1091, 184] width 26 height 19
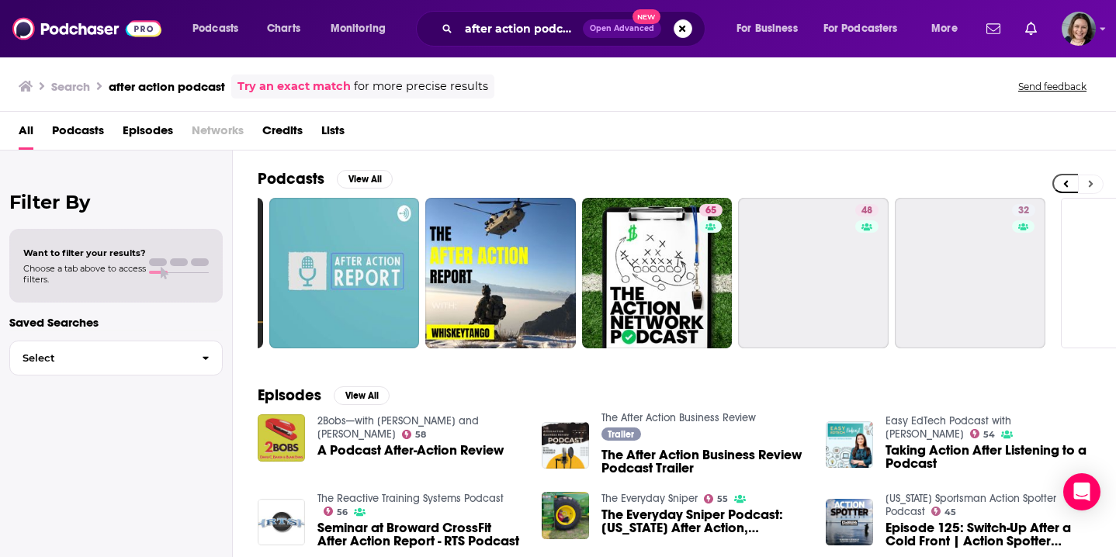
scroll to position [0, 561]
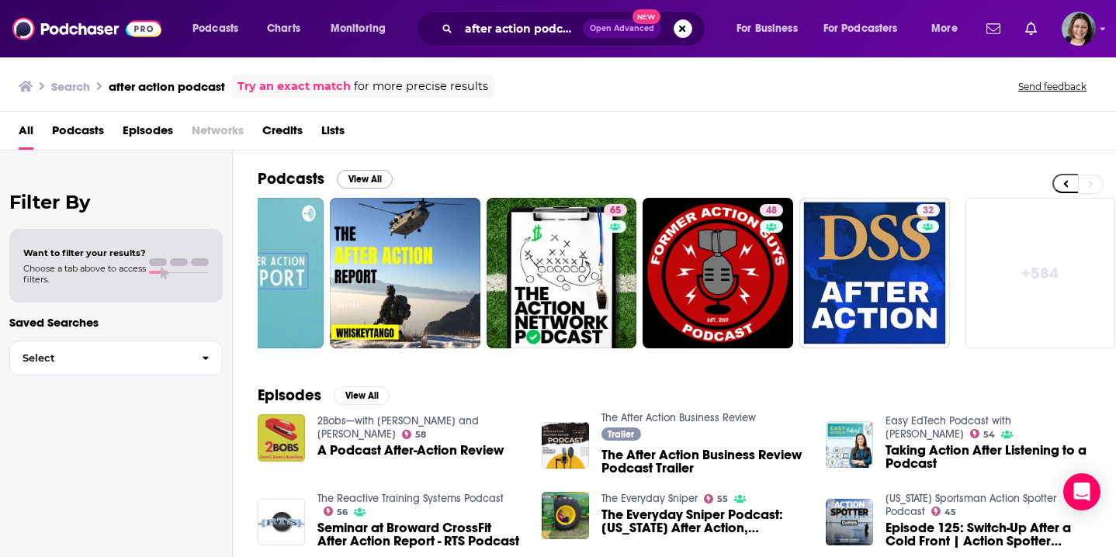
click at [362, 179] on button "View All" at bounding box center [365, 179] width 56 height 19
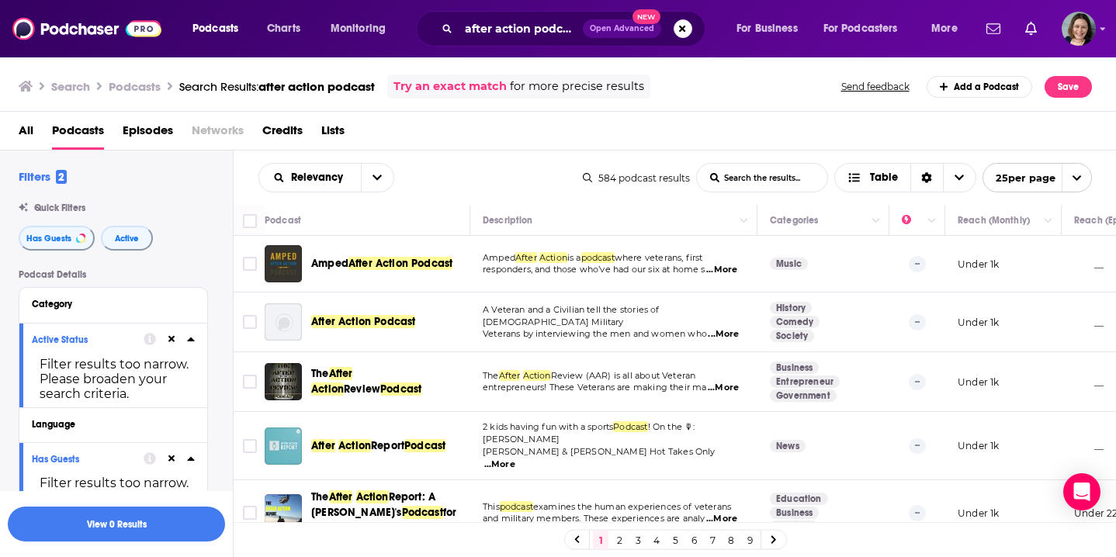
click at [754, 351] on td "A Veteran and a Civilian tell the stories of US Military Veterans by interviewi…" at bounding box center [613, 322] width 287 height 60
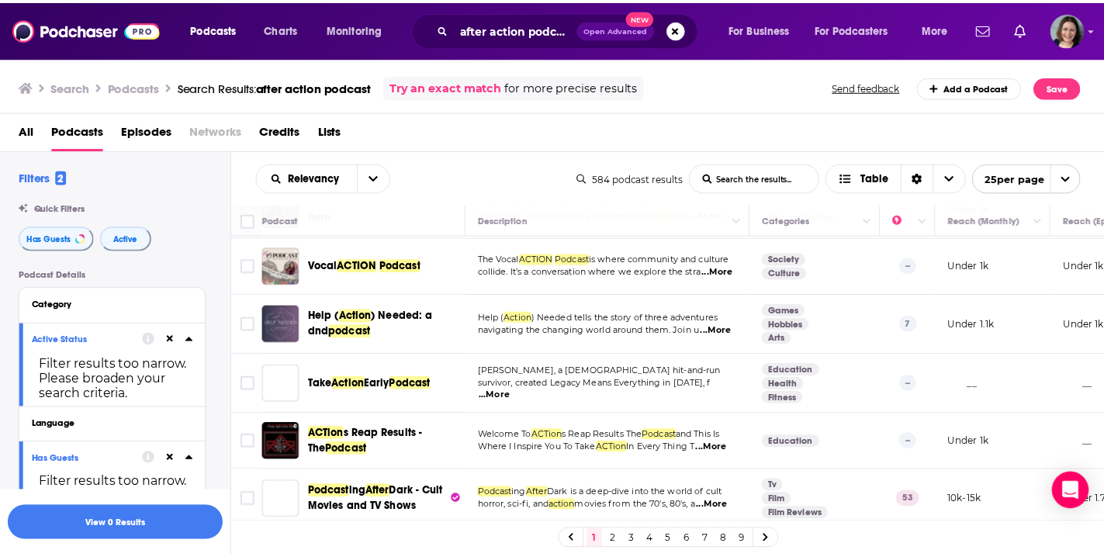
scroll to position [1194, 0]
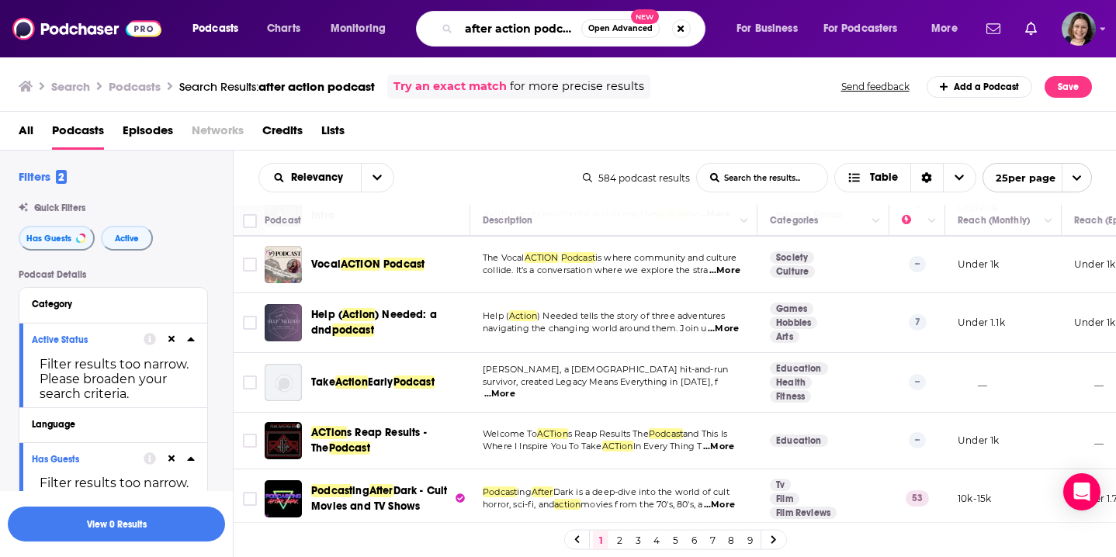
drag, startPoint x: 467, startPoint y: 29, endPoint x: 645, endPoint y: 24, distance: 178.5
click at [645, 24] on div "after action podcast Open Advanced New" at bounding box center [560, 29] width 289 height 36
type input "after the tones drop"
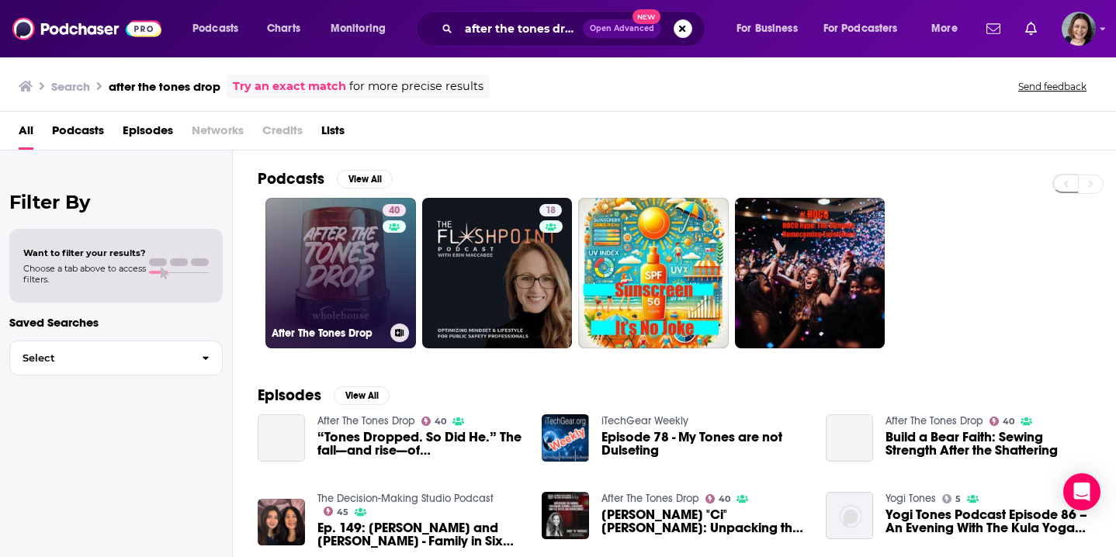
click at [372, 282] on link "40 After The Tones Drop" at bounding box center [340, 273] width 151 height 151
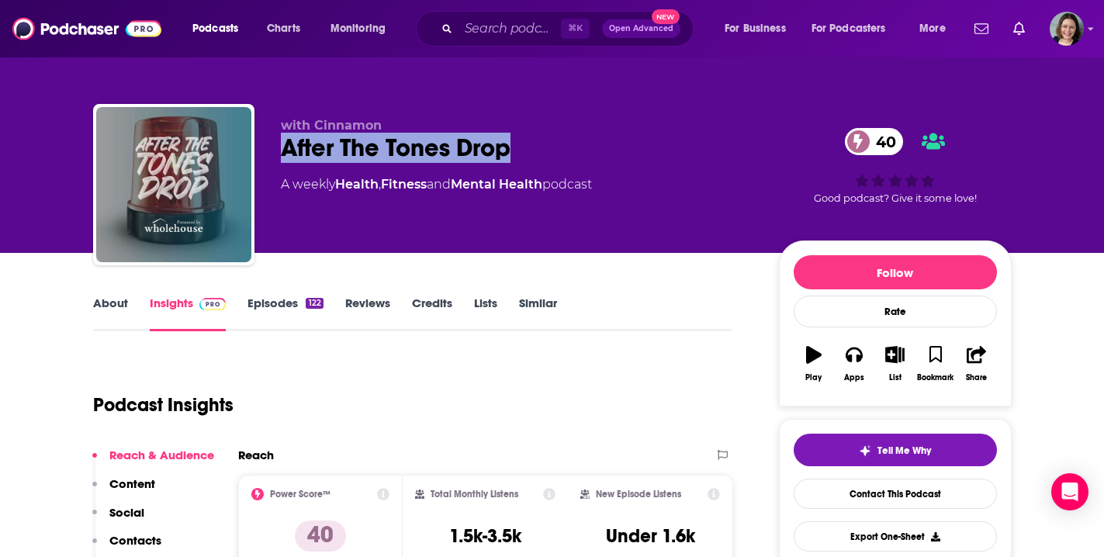
drag, startPoint x: 281, startPoint y: 151, endPoint x: 514, endPoint y: 150, distance: 233.5
click at [514, 150] on div "After The Tones Drop 40" at bounding box center [517, 148] width 473 height 30
copy h2 "After The Tones Drop"
click at [112, 303] on link "About" at bounding box center [110, 314] width 35 height 36
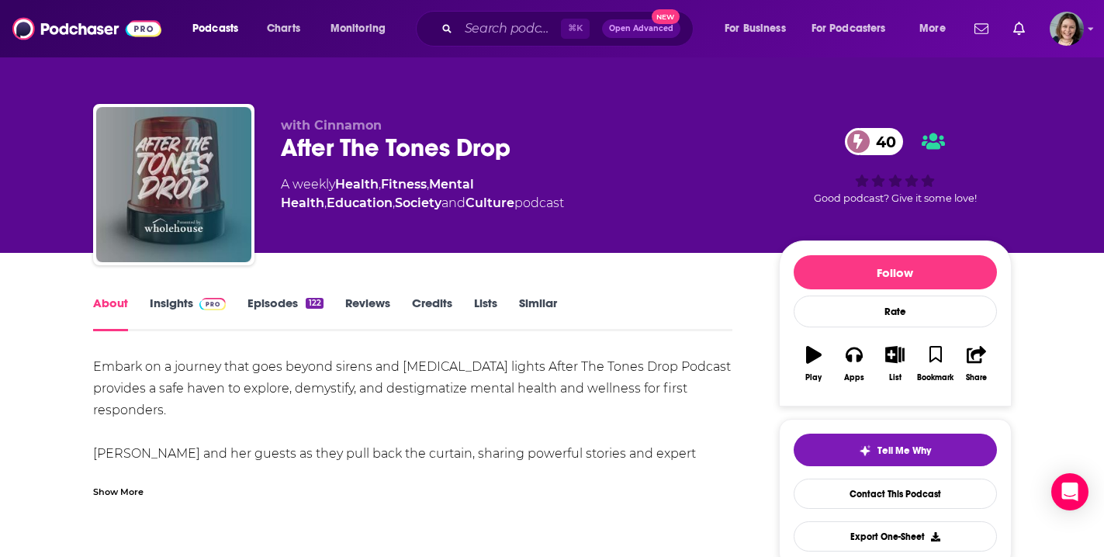
click at [135, 495] on div "Show More" at bounding box center [118, 490] width 50 height 15
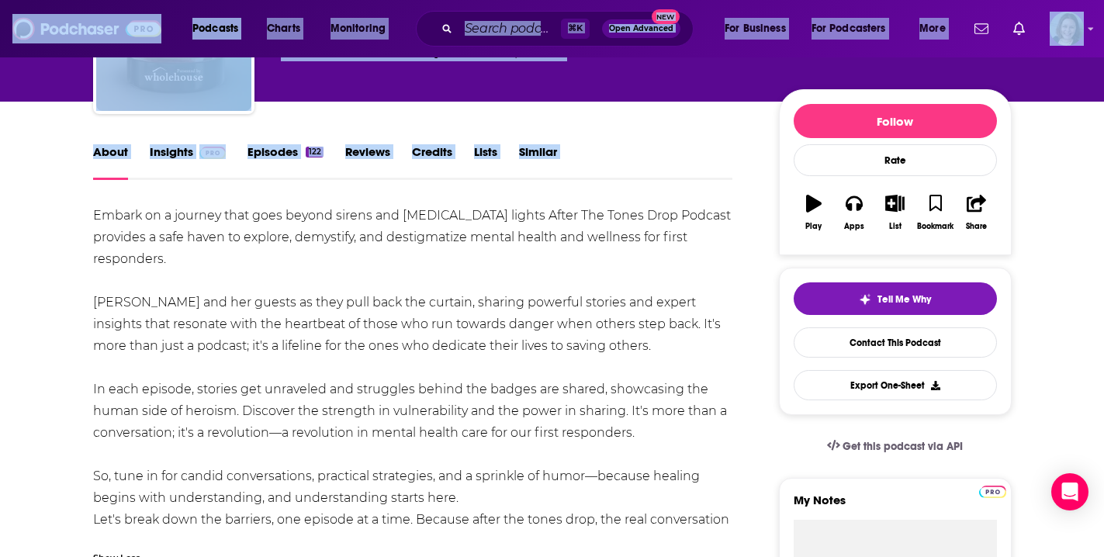
scroll to position [186, 0]
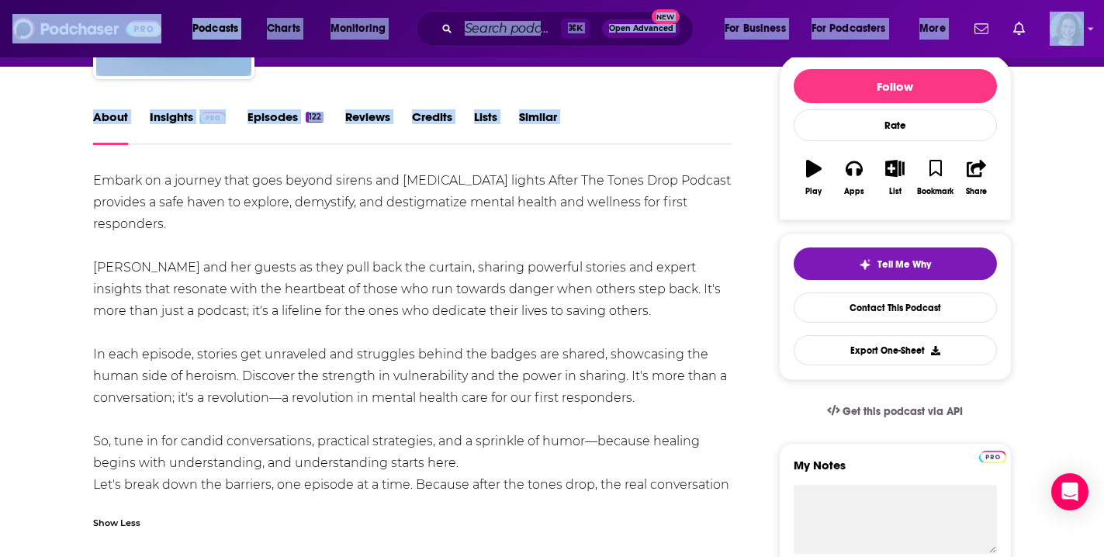
drag, startPoint x: 94, startPoint y: 367, endPoint x: 510, endPoint y: 493, distance: 434.6
click at [510, 493] on div "Embark on a journey that goes beyond sirens and flashing lights After The Tones…" at bounding box center [413, 344] width 640 height 348
copy div "Embark on a journey that goes beyond sirens and flashing lights After The Tones…"
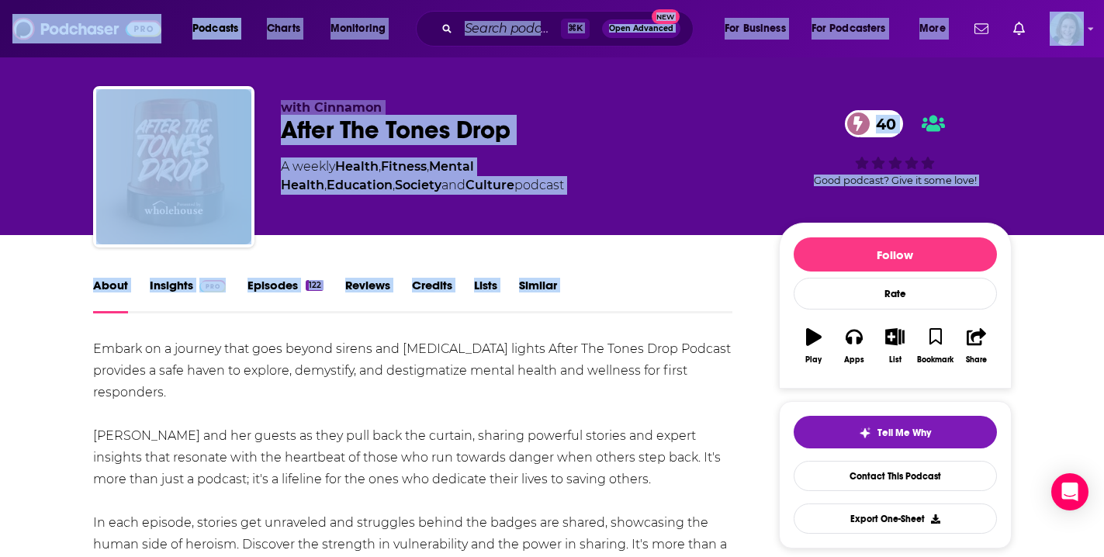
click at [182, 285] on link "Insights" at bounding box center [188, 296] width 77 height 36
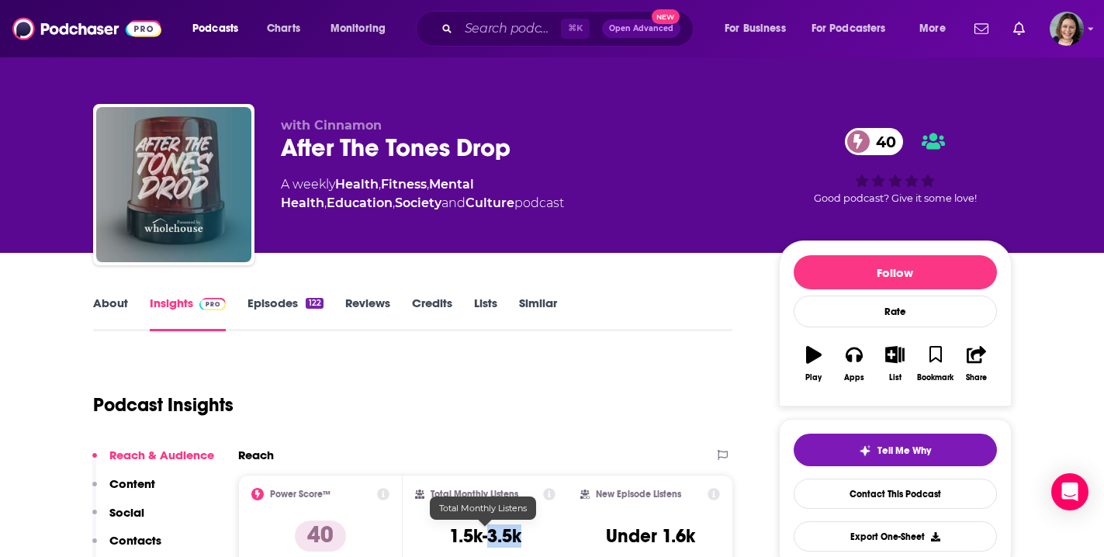
drag, startPoint x: 490, startPoint y: 540, endPoint x: 522, endPoint y: 540, distance: 32.6
click at [521, 540] on h3 "1.5k-3.5k" at bounding box center [485, 535] width 72 height 23
copy h3 "3.5k"
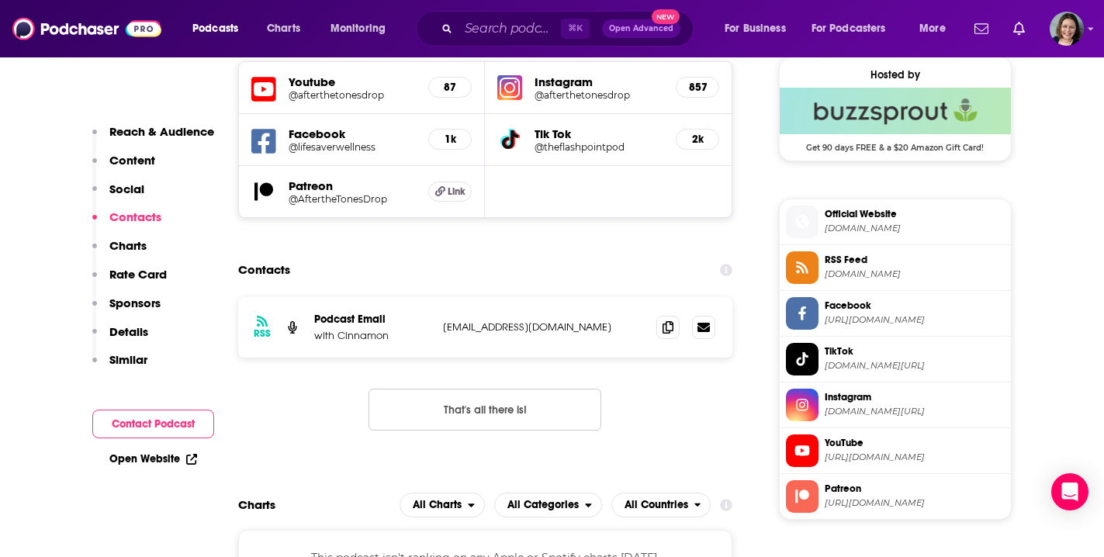
scroll to position [1113, 0]
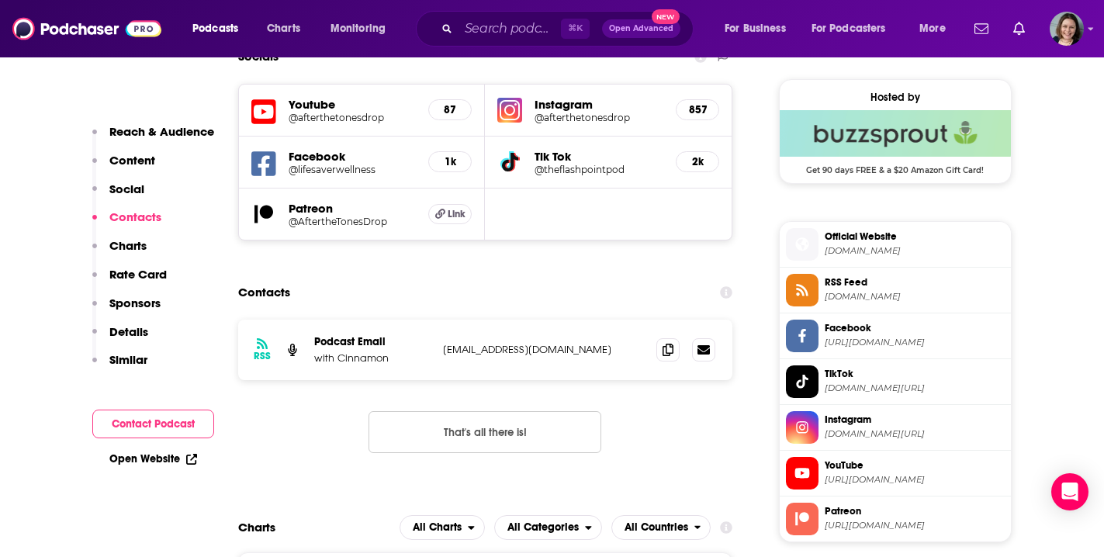
click at [588, 113] on h5 "@afterthetonesdrop" at bounding box center [599, 118] width 129 height 12
click at [672, 352] on icon at bounding box center [668, 349] width 11 height 12
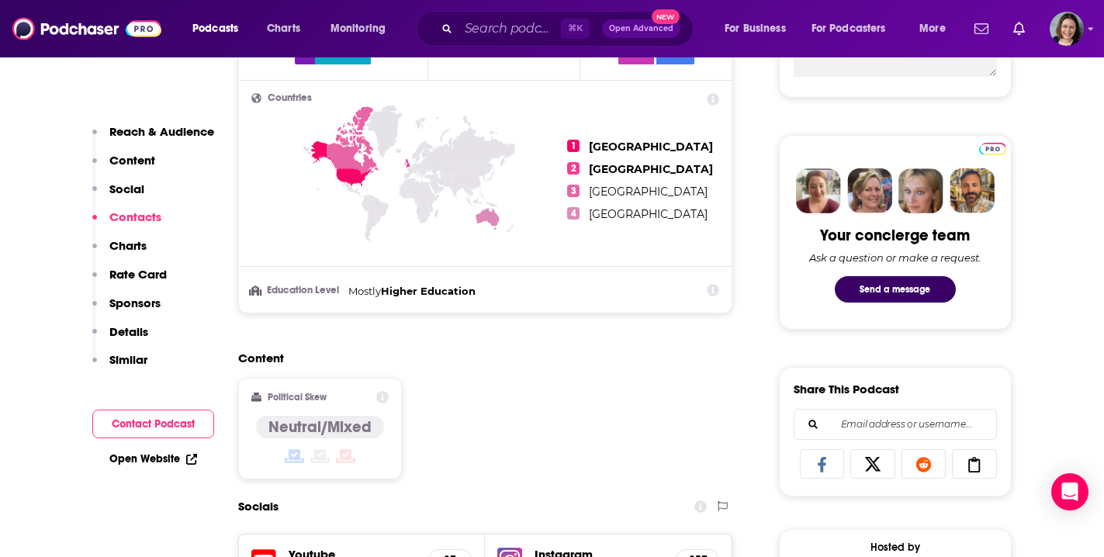
scroll to position [0, 0]
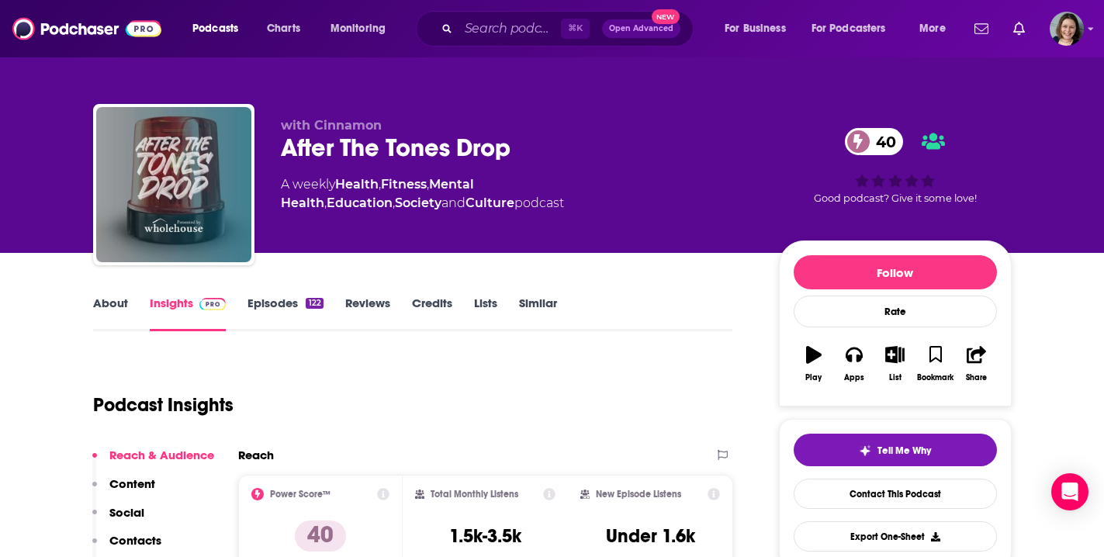
click at [288, 306] on link "Episodes 122" at bounding box center [284, 314] width 75 height 36
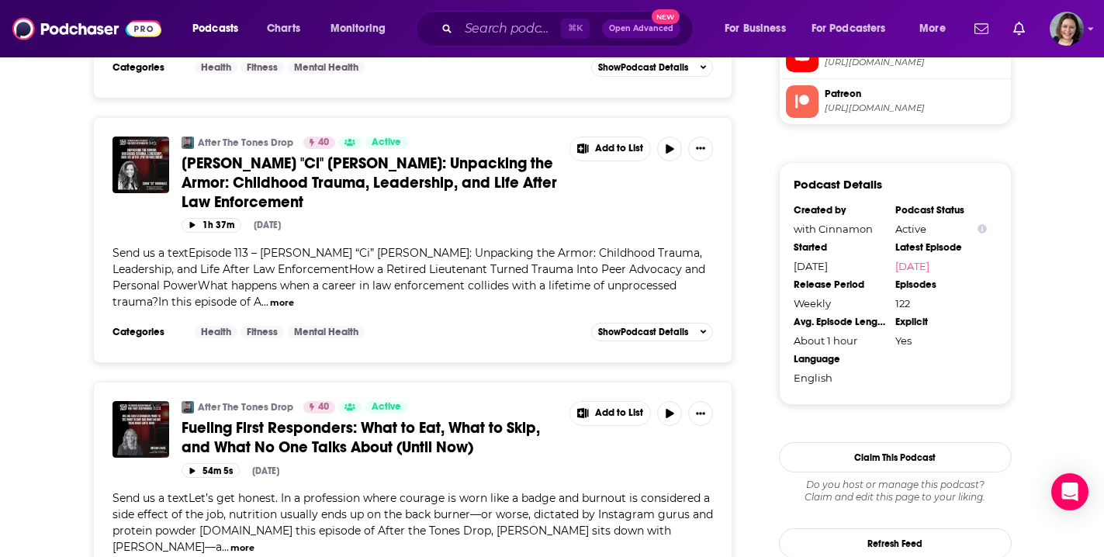
scroll to position [1496, 0]
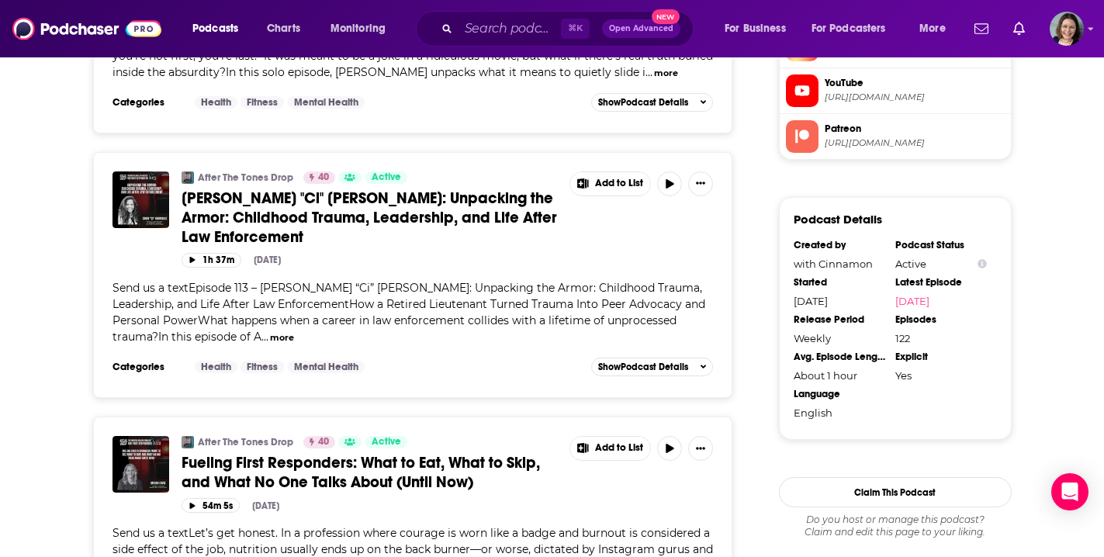
click at [417, 200] on span "Cindy "Ci" Rodriquez: Unpacking the Armor: Childhood Trauma, Leadership, and Li…" at bounding box center [369, 218] width 375 height 58
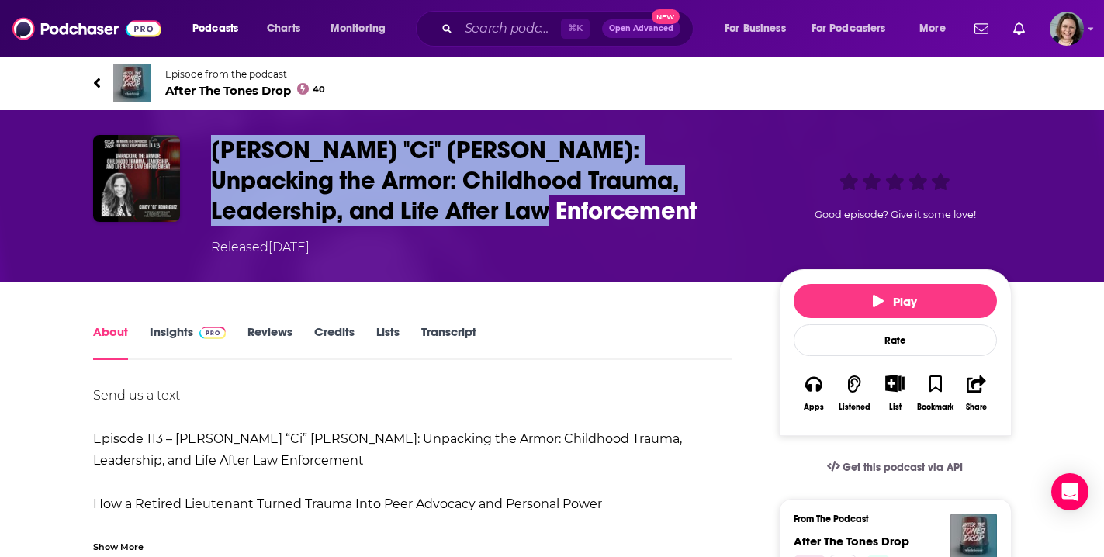
drag, startPoint x: 210, startPoint y: 147, endPoint x: 407, endPoint y: 210, distance: 206.8
click at [407, 210] on h1 "Cindy "Ci" Rodriquez: Unpacking the Armor: Childhood Trauma, Leadership, and Li…" at bounding box center [482, 180] width 543 height 91
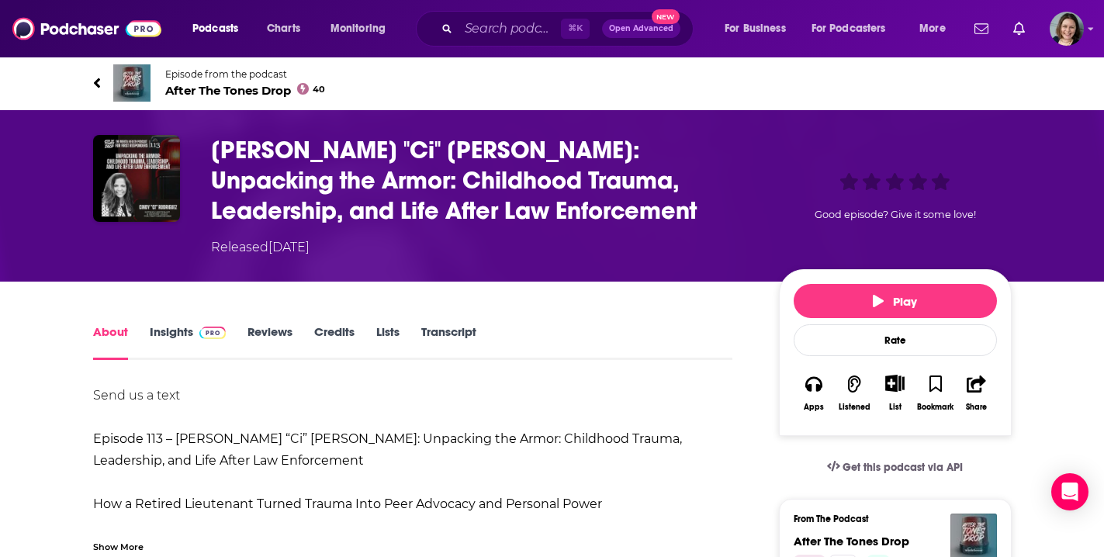
click at [139, 543] on div "Show More" at bounding box center [118, 545] width 50 height 15
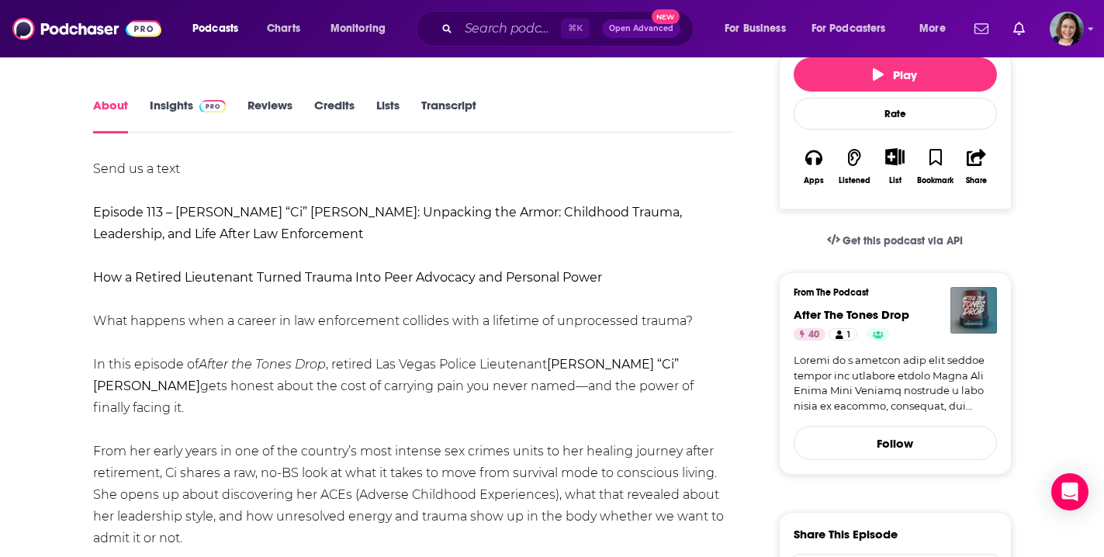
scroll to position [292, 0]
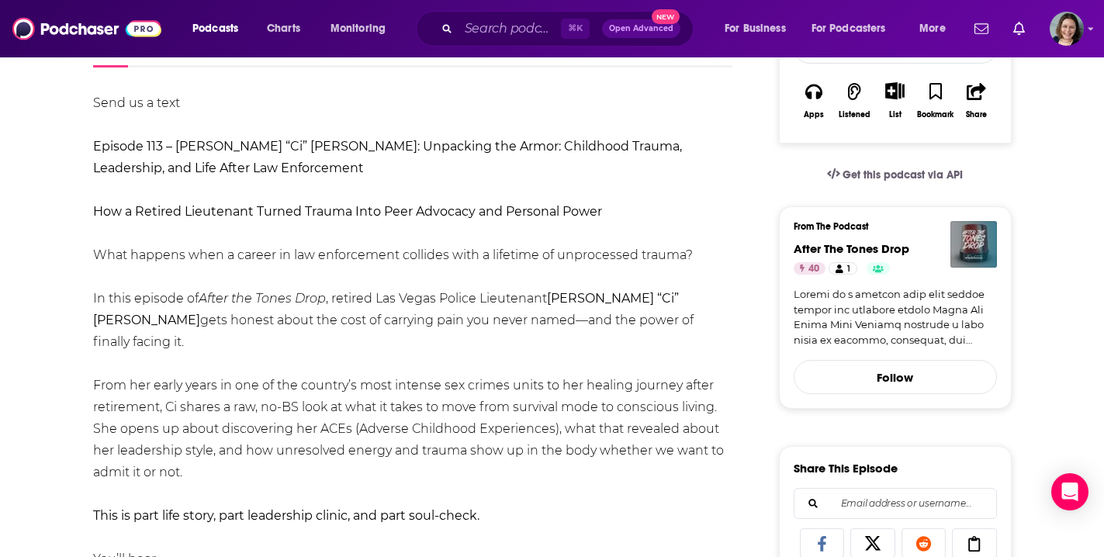
drag, startPoint x: 94, startPoint y: 298, endPoint x: 200, endPoint y: 449, distance: 184.9
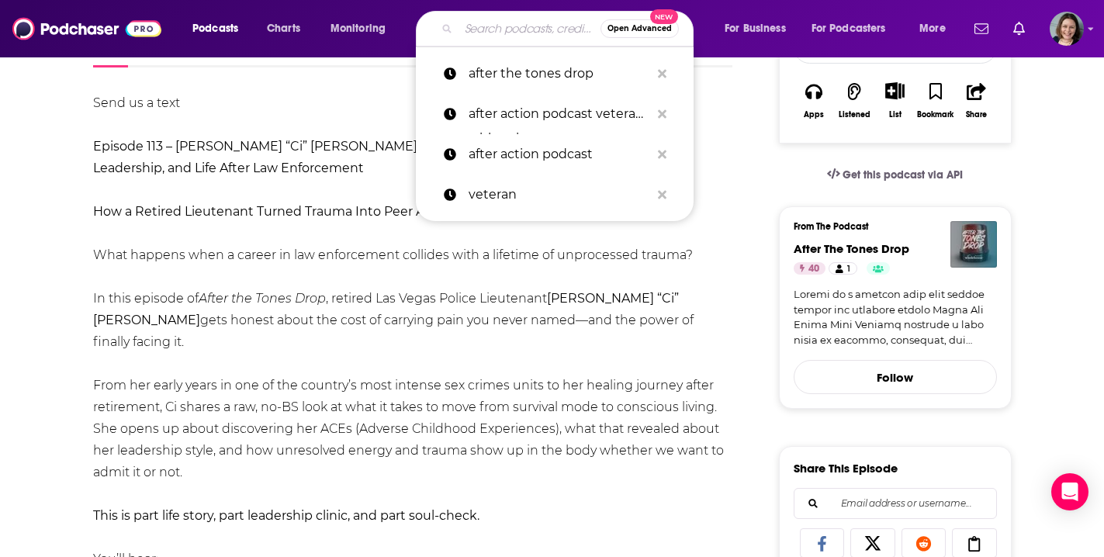
click at [482, 30] on input "Search podcasts, credits, & more..." at bounding box center [529, 28] width 142 height 25
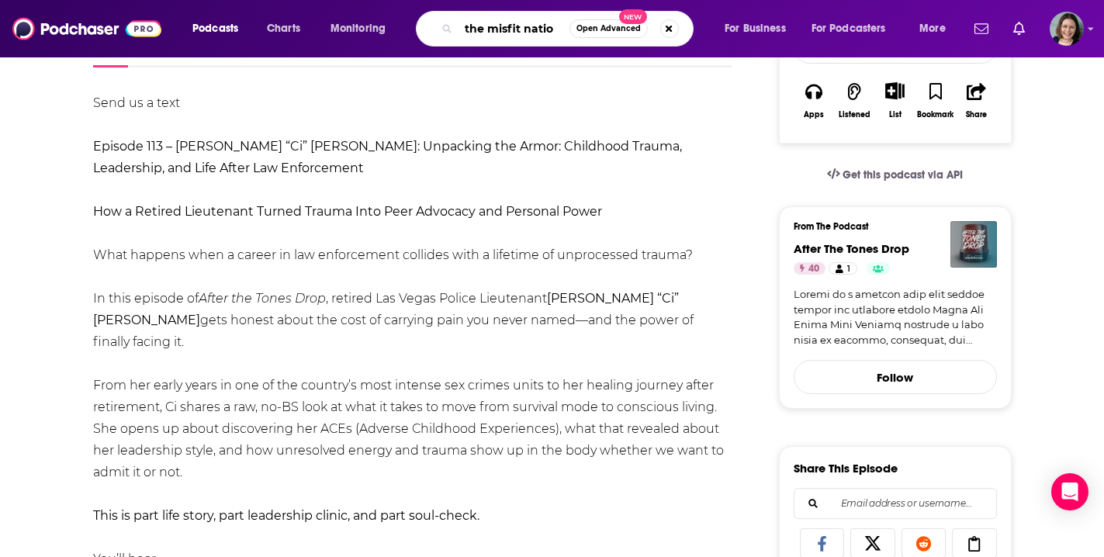
type input "the misfit nation"
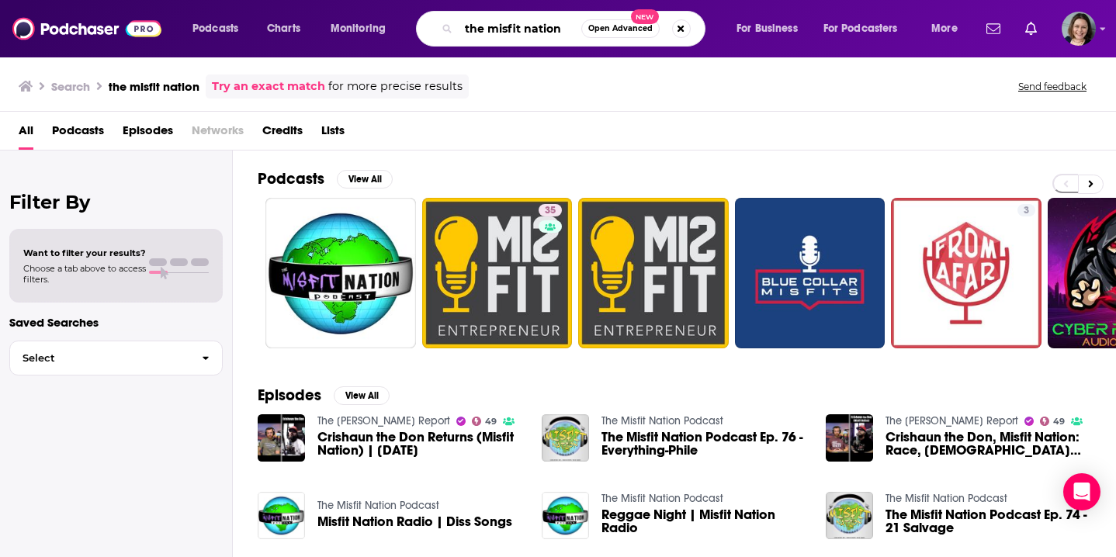
drag, startPoint x: 558, startPoint y: 26, endPoint x: 455, endPoint y: 26, distance: 103.2
click at [455, 26] on div "the misfit nation Open Advanced New" at bounding box center [560, 29] width 289 height 36
paste input "The MisFitN"
type input "The MisFitNation"
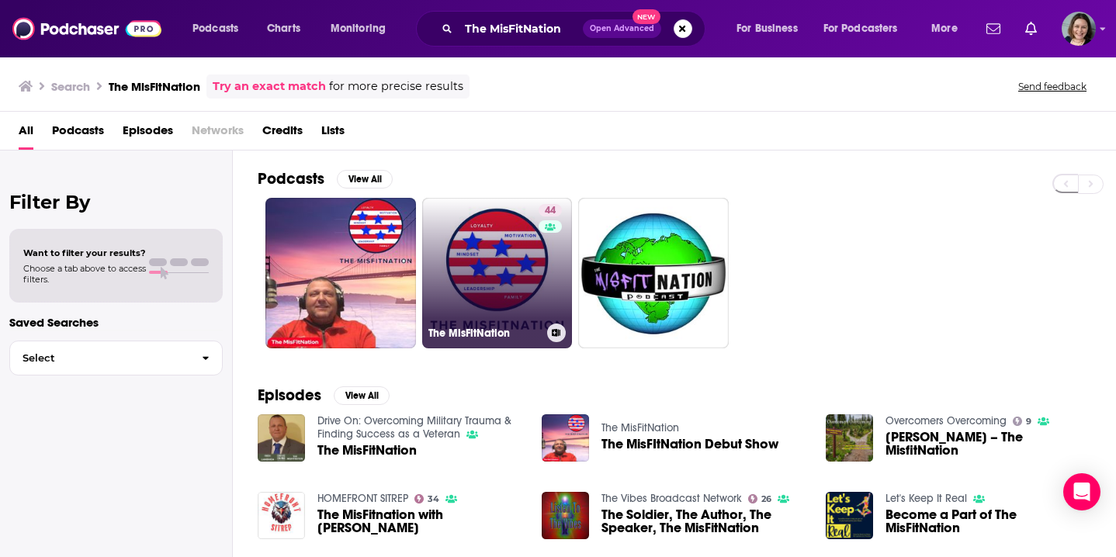
click at [501, 238] on link "44 The MisFitNation" at bounding box center [497, 273] width 151 height 151
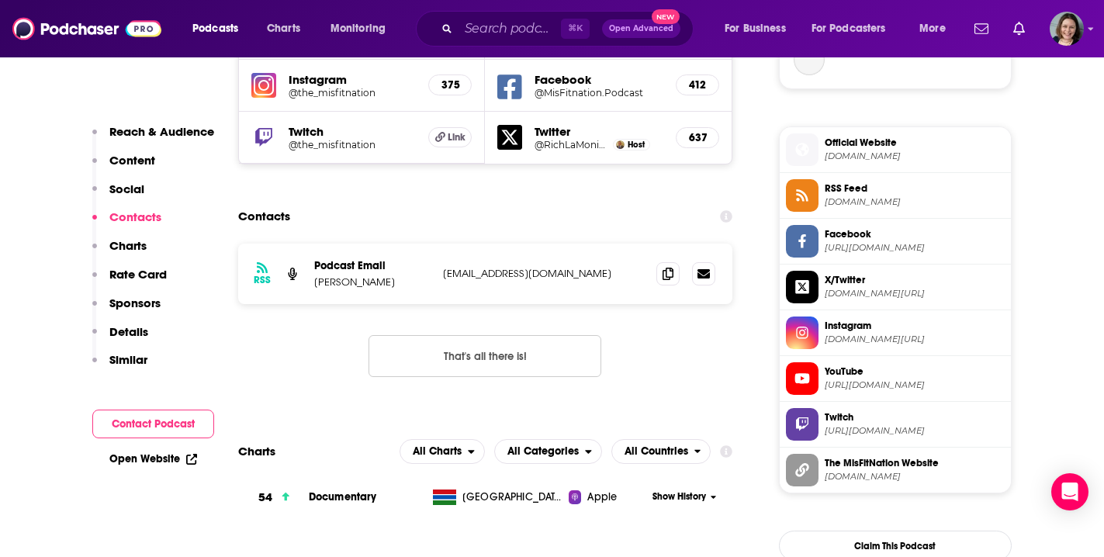
scroll to position [1213, 0]
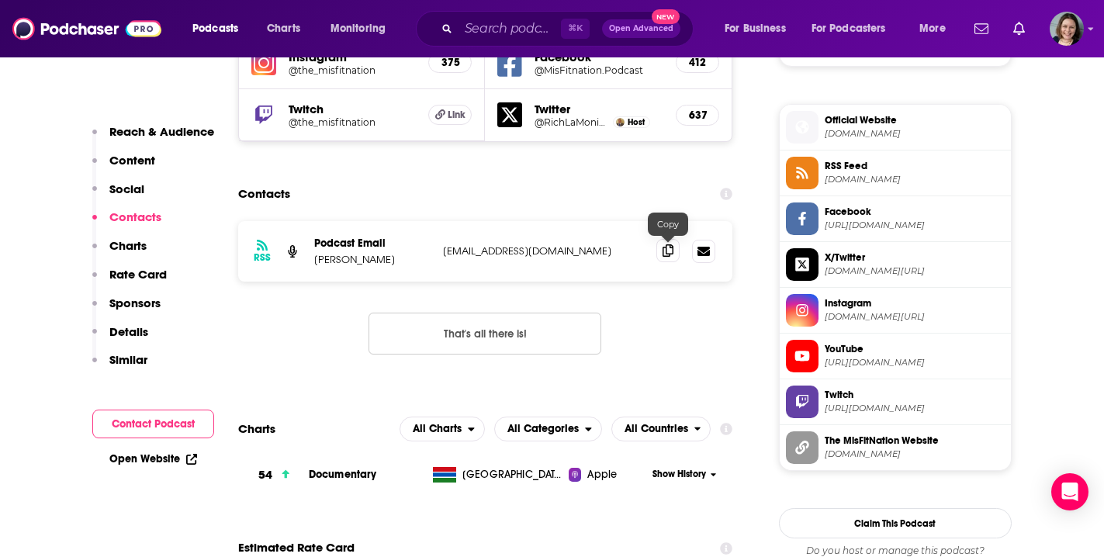
click at [672, 257] on icon at bounding box center [668, 250] width 11 height 12
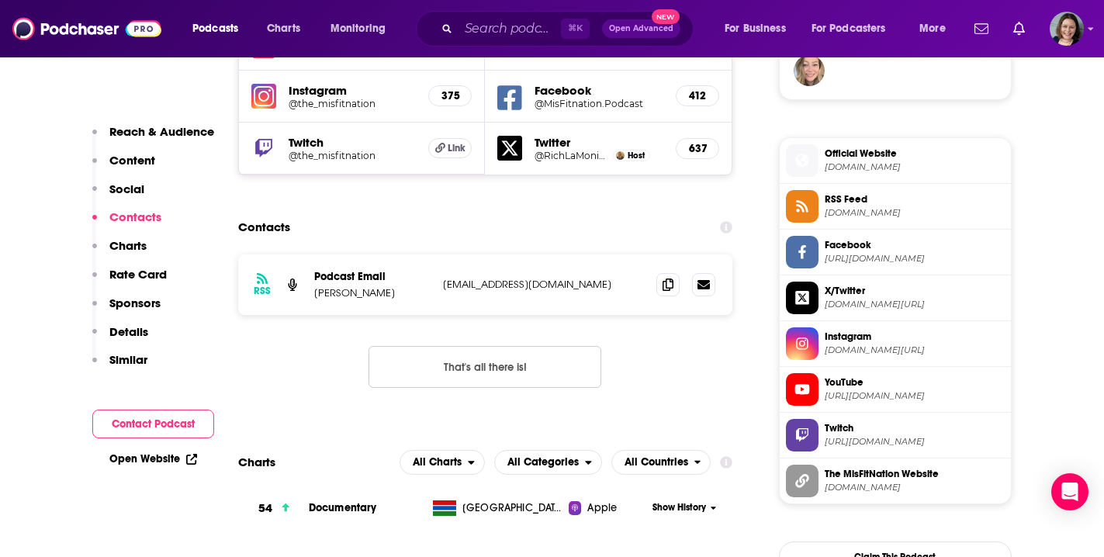
scroll to position [1157, 0]
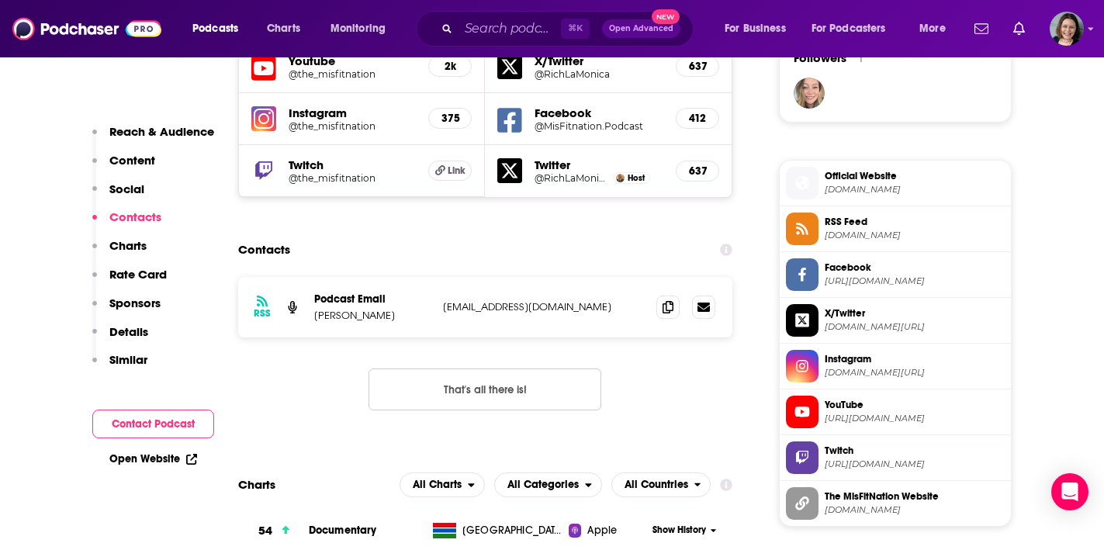
click at [898, 182] on span "Official Website" at bounding box center [915, 176] width 180 height 14
click at [479, 31] on input "Search podcasts, credits, & more..." at bounding box center [509, 28] width 102 height 25
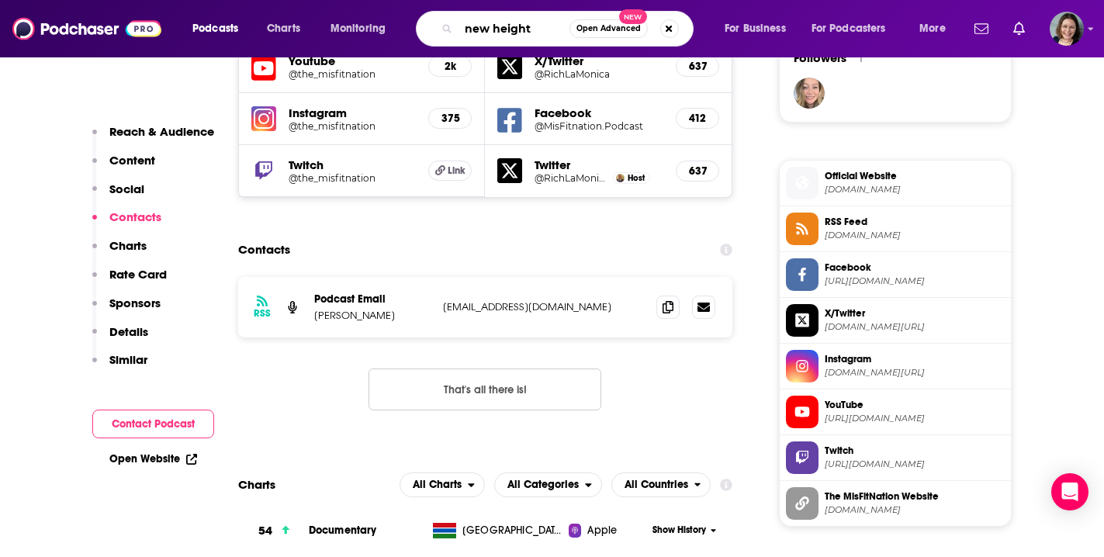
type input "new heights"
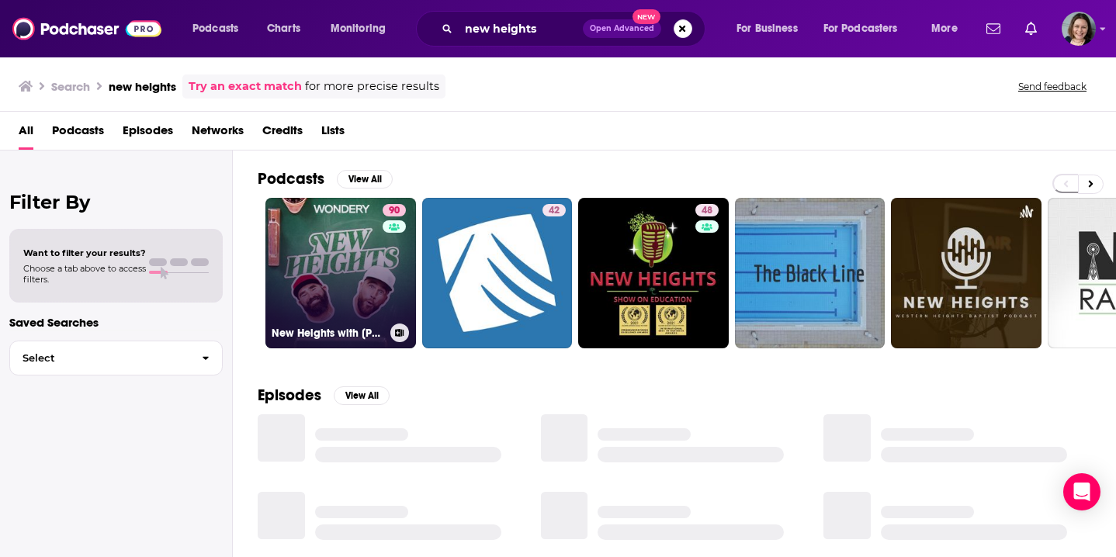
click at [324, 240] on link "90 New Heights with Jason & Travis Kelce" at bounding box center [340, 273] width 151 height 151
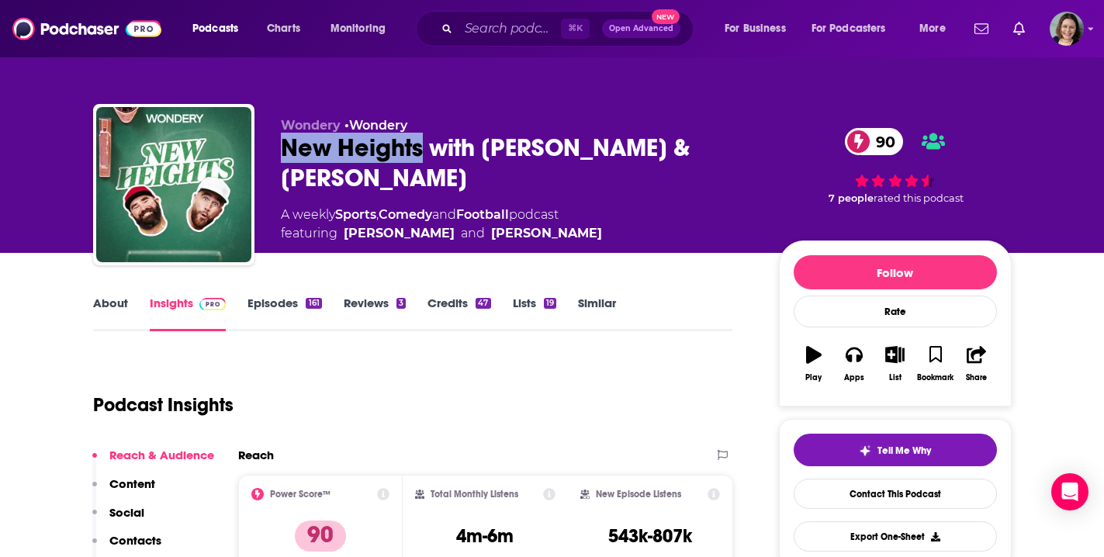
drag, startPoint x: 280, startPoint y: 147, endPoint x: 420, endPoint y: 152, distance: 140.5
click at [420, 152] on div "New Heights with Jason & Travis Kelce 90" at bounding box center [517, 163] width 473 height 61
click at [111, 295] on div "About Insights Episodes 161 Reviews 3 Credits 47 Lists 19 Similar" at bounding box center [413, 312] width 640 height 38
click at [113, 303] on link "About" at bounding box center [110, 314] width 35 height 36
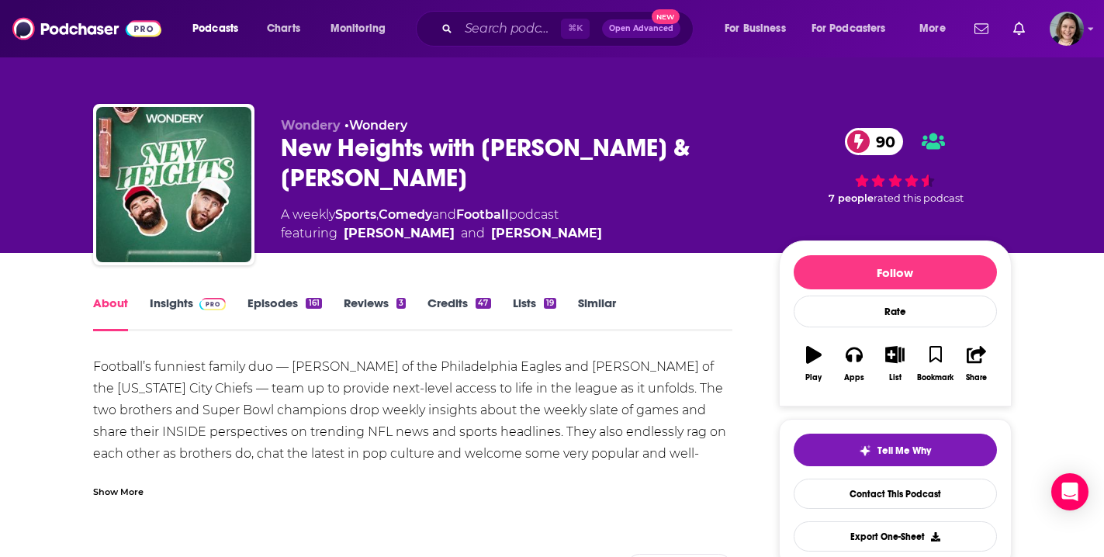
click at [119, 496] on div "Show More" at bounding box center [118, 490] width 50 height 15
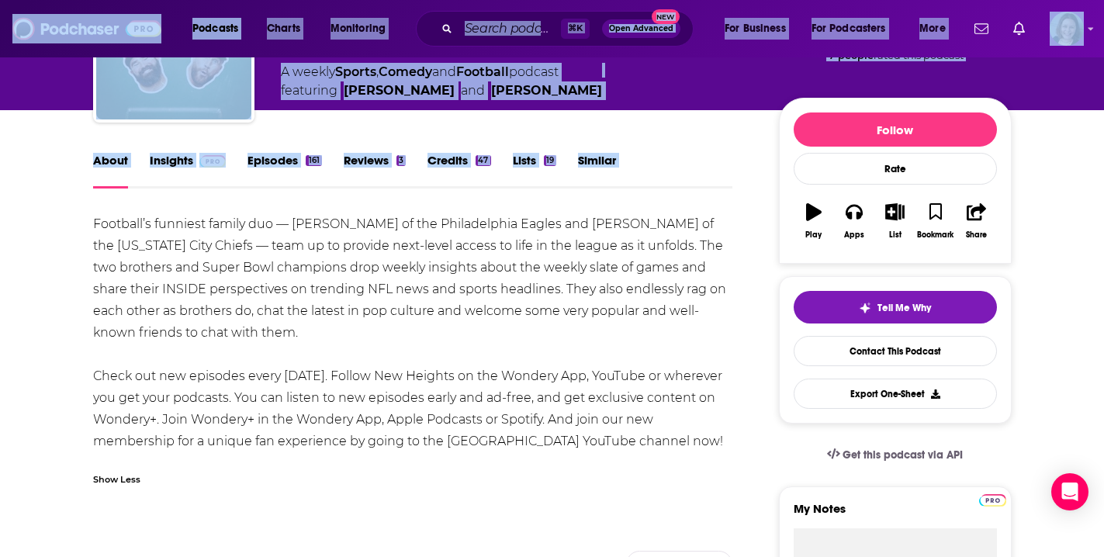
scroll to position [247, 0]
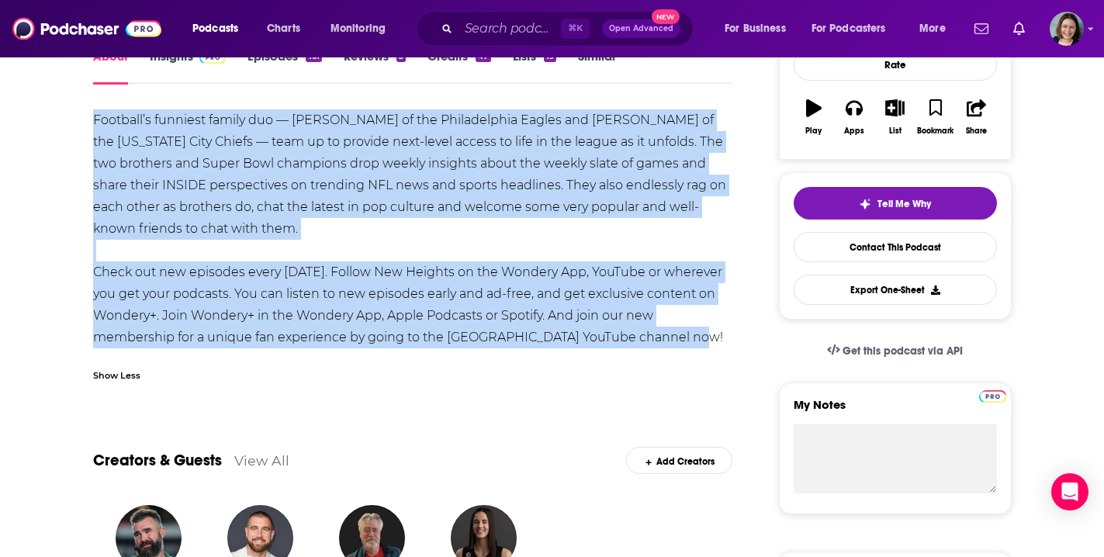
drag, startPoint x: 94, startPoint y: 370, endPoint x: 680, endPoint y: 335, distance: 586.8
click at [680, 335] on div "Football’s funniest family duo — Jason Kelce of the Philadelphia Eagles and Tra…" at bounding box center [413, 228] width 640 height 239
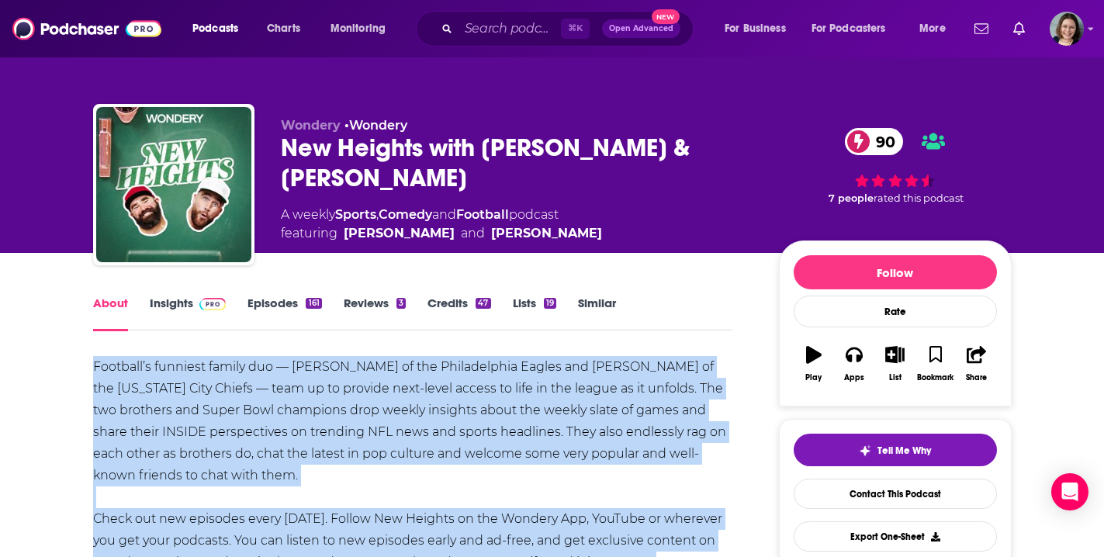
click at [173, 308] on link "Insights" at bounding box center [188, 314] width 77 height 36
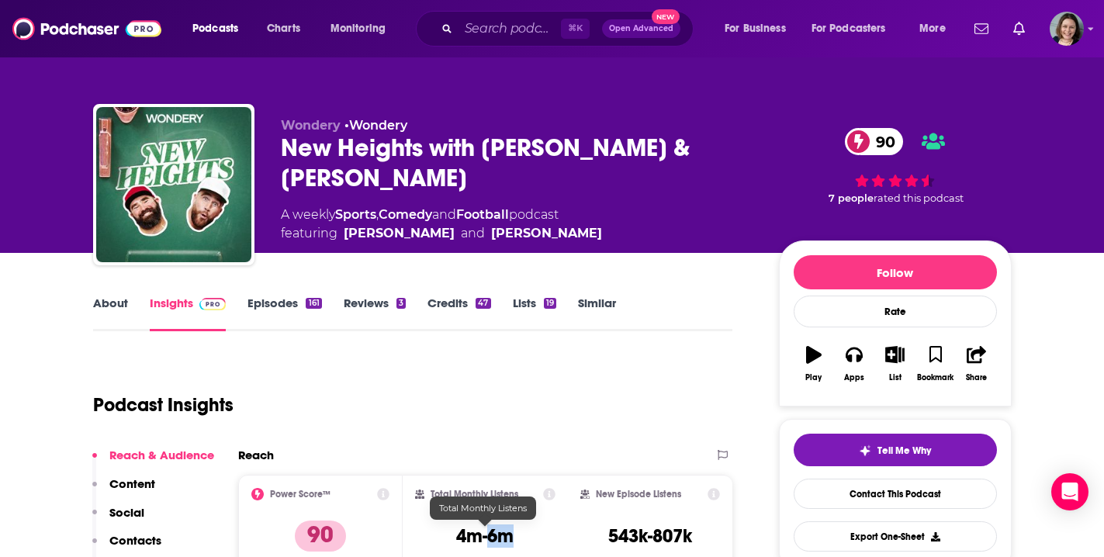
drag, startPoint x: 517, startPoint y: 542, endPoint x: 489, endPoint y: 541, distance: 28.7
click at [489, 541] on div "Total Monthly Listens 4m-6m" at bounding box center [485, 523] width 140 height 71
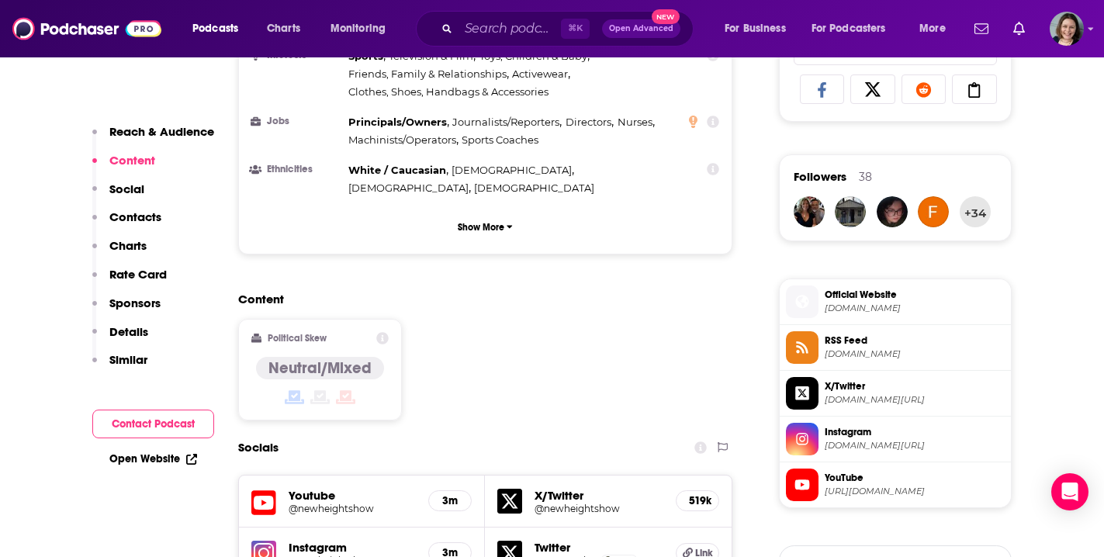
scroll to position [1143, 0]
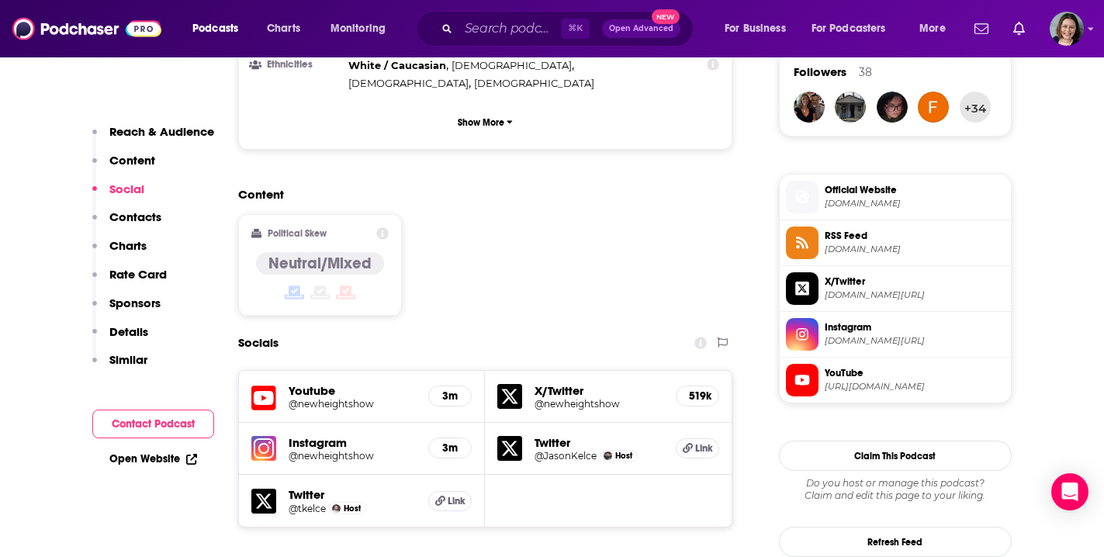
click at [367, 450] on h5 "@newheightshow" at bounding box center [353, 456] width 128 height 12
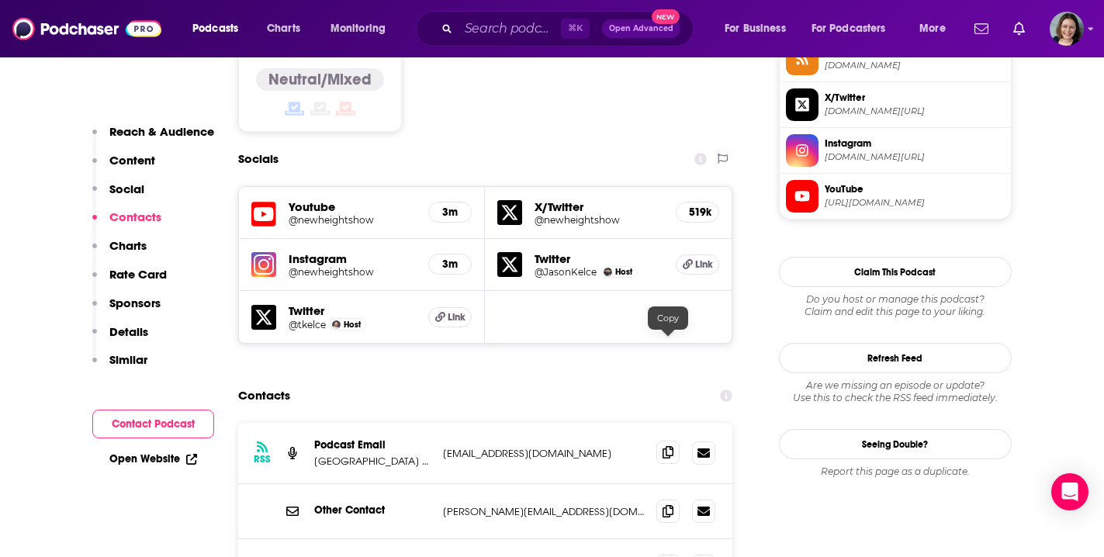
click at [669, 446] on icon at bounding box center [668, 452] width 11 height 12
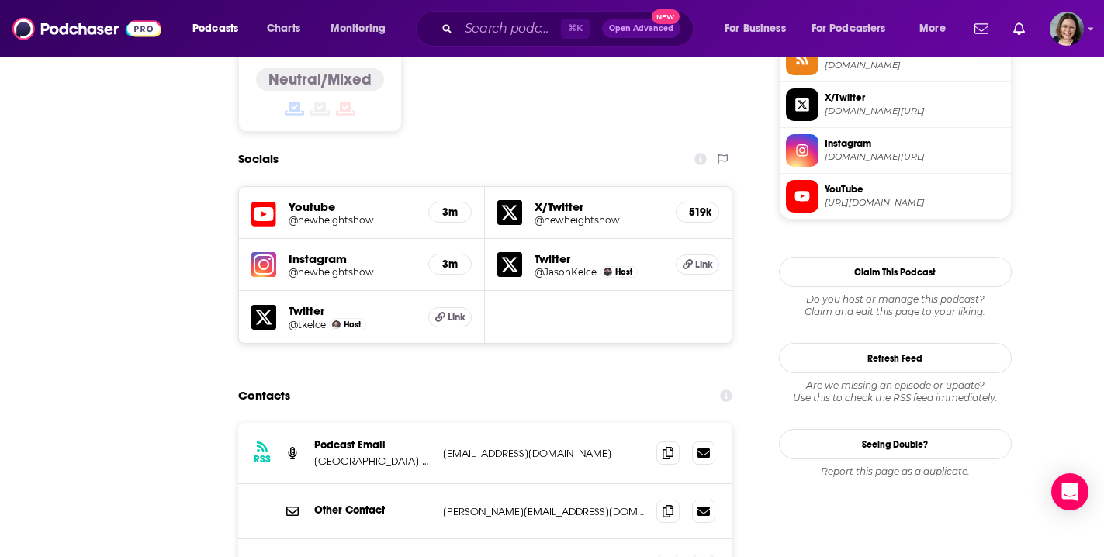
scroll to position [0, 0]
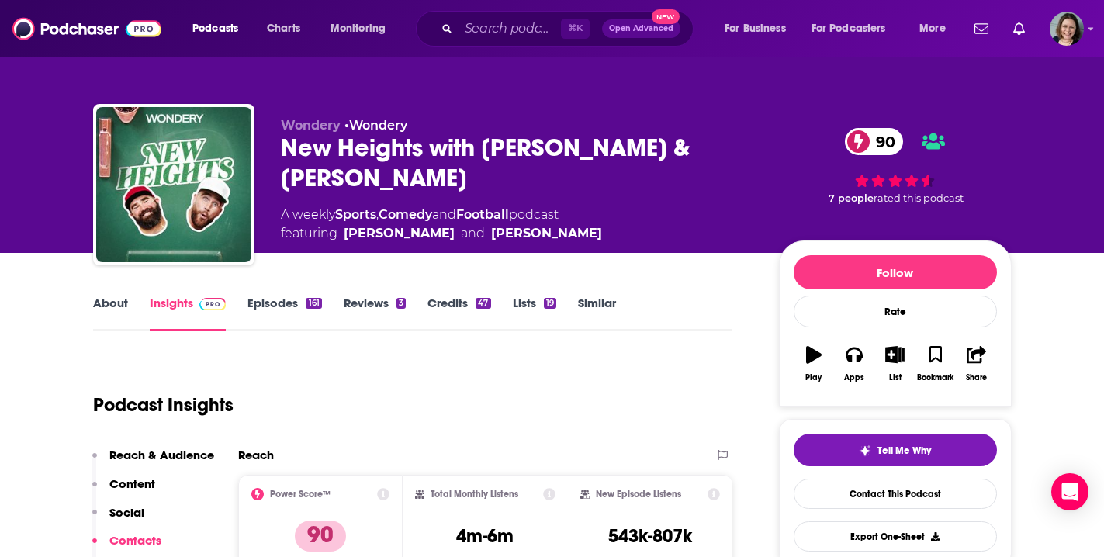
click at [265, 308] on link "Episodes 161" at bounding box center [284, 314] width 74 height 36
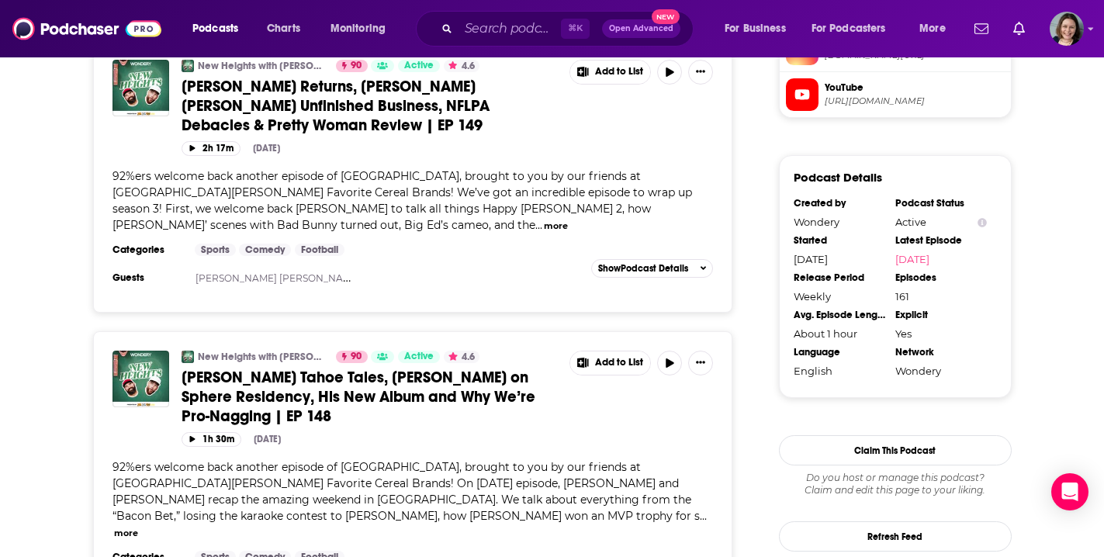
scroll to position [1438, 0]
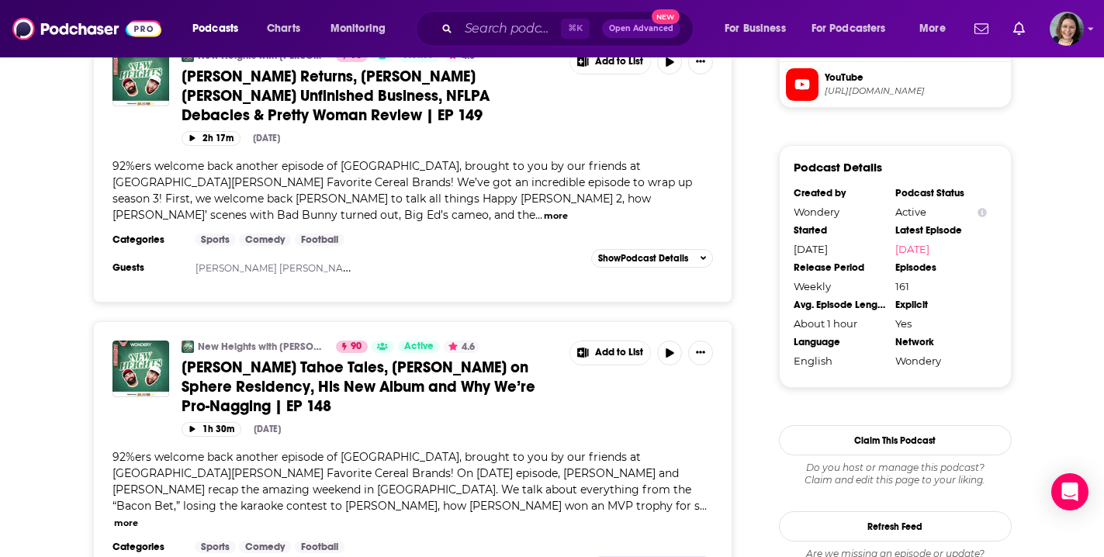
click at [138, 517] on button "more" at bounding box center [126, 523] width 24 height 13
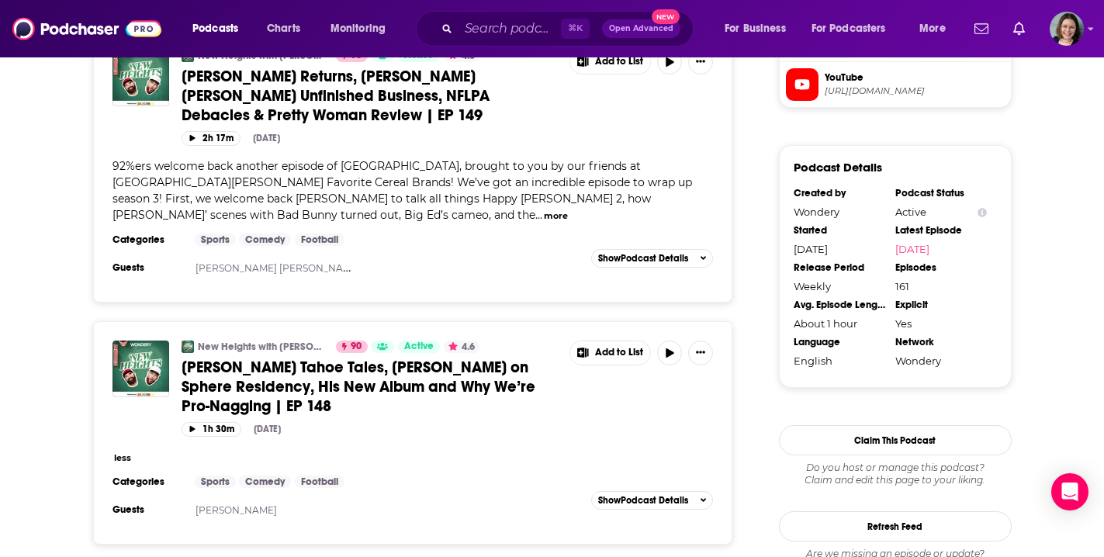
click at [434, 358] on span "Kelce Tahoe Tales, Zac Brown on Sphere Residency, His New Album and Why We’re P…" at bounding box center [359, 387] width 354 height 58
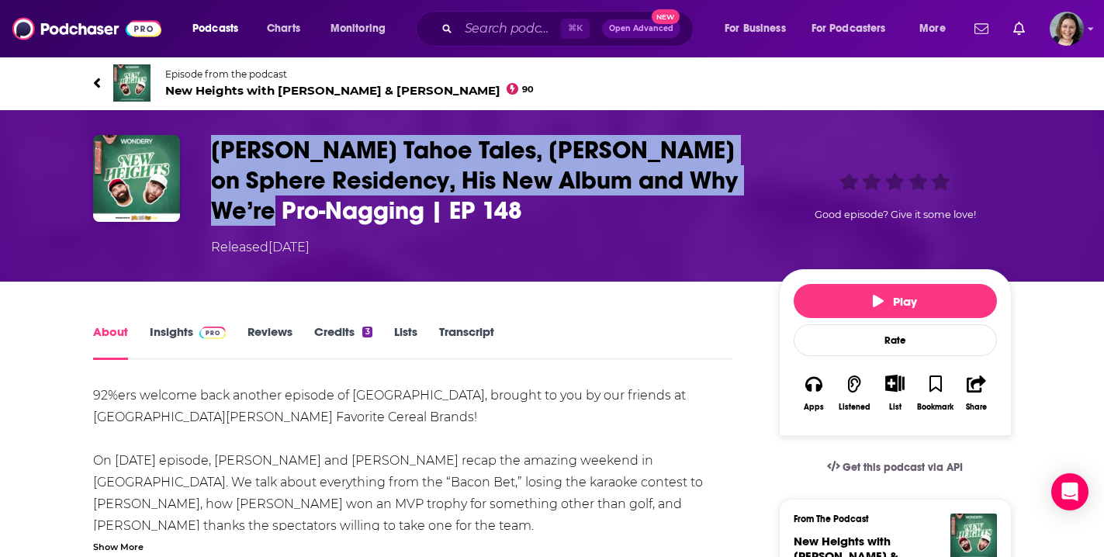
drag, startPoint x: 213, startPoint y: 144, endPoint x: 309, endPoint y: 218, distance: 120.6
click at [309, 218] on h1 "Kelce Tahoe Tales, Zac Brown on Sphere Residency, His New Album and Why We’re P…" at bounding box center [482, 180] width 543 height 91
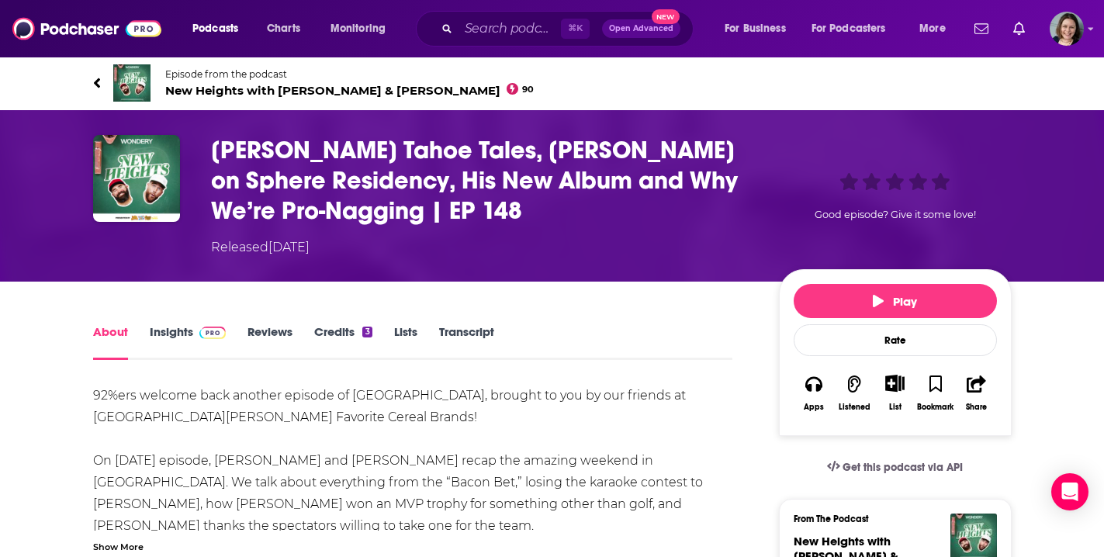
click at [136, 549] on div "Show More" at bounding box center [118, 545] width 50 height 15
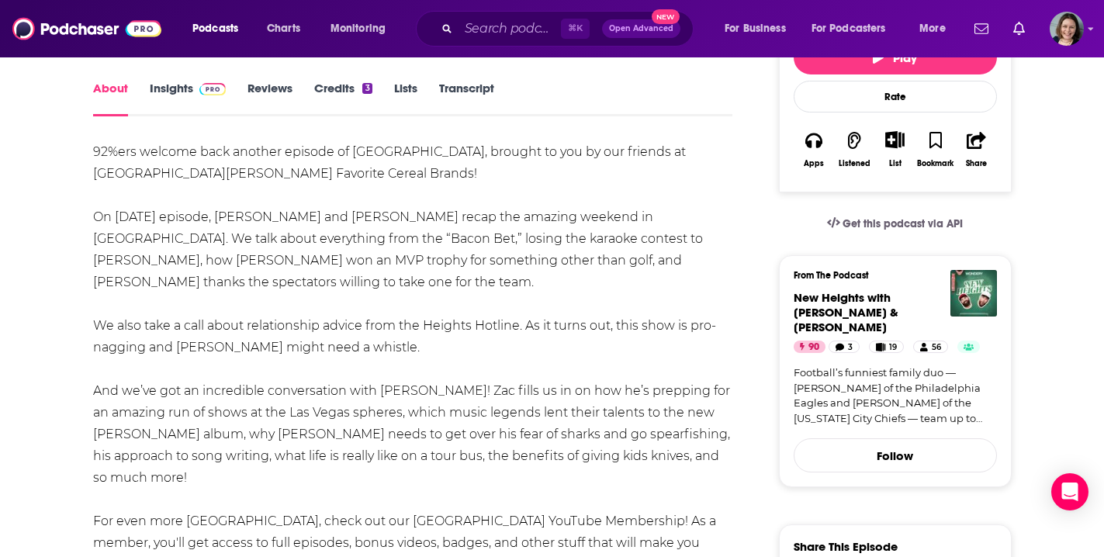
scroll to position [261, 0]
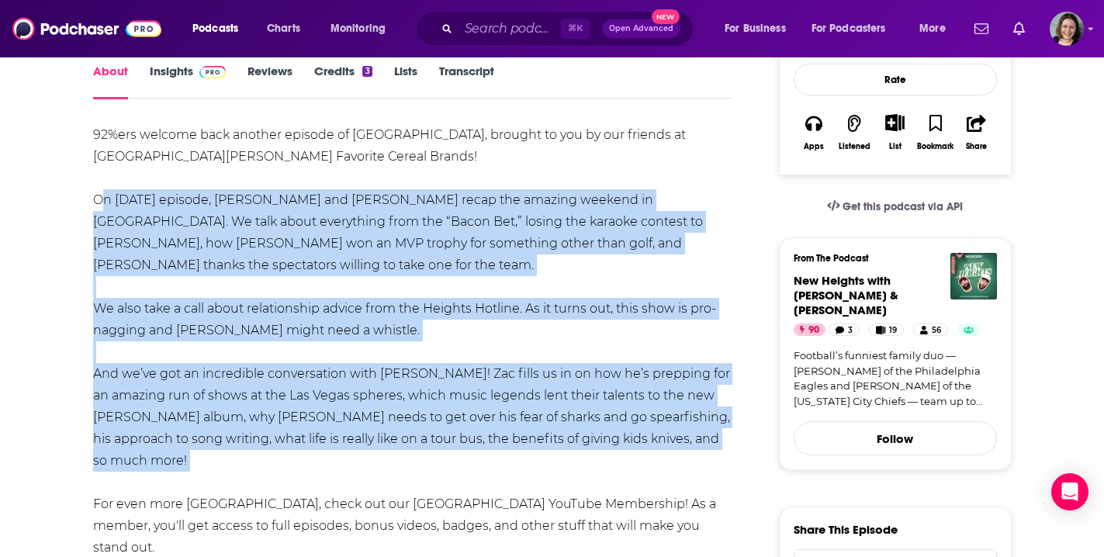
drag, startPoint x: 95, startPoint y: 198, endPoint x: 700, endPoint y: 445, distance: 653.8
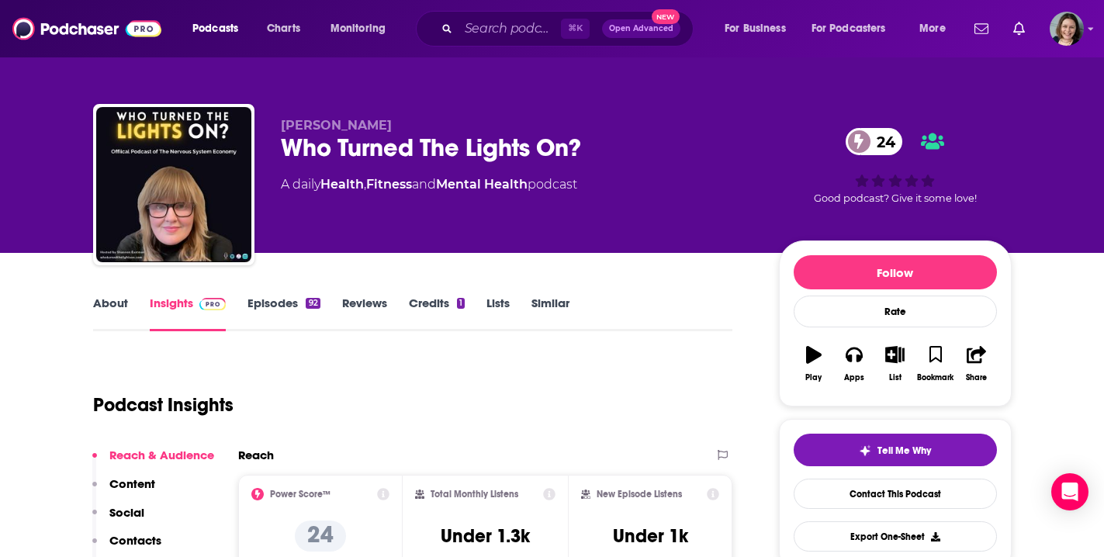
click at [283, 303] on link "Episodes 92" at bounding box center [283, 314] width 72 height 36
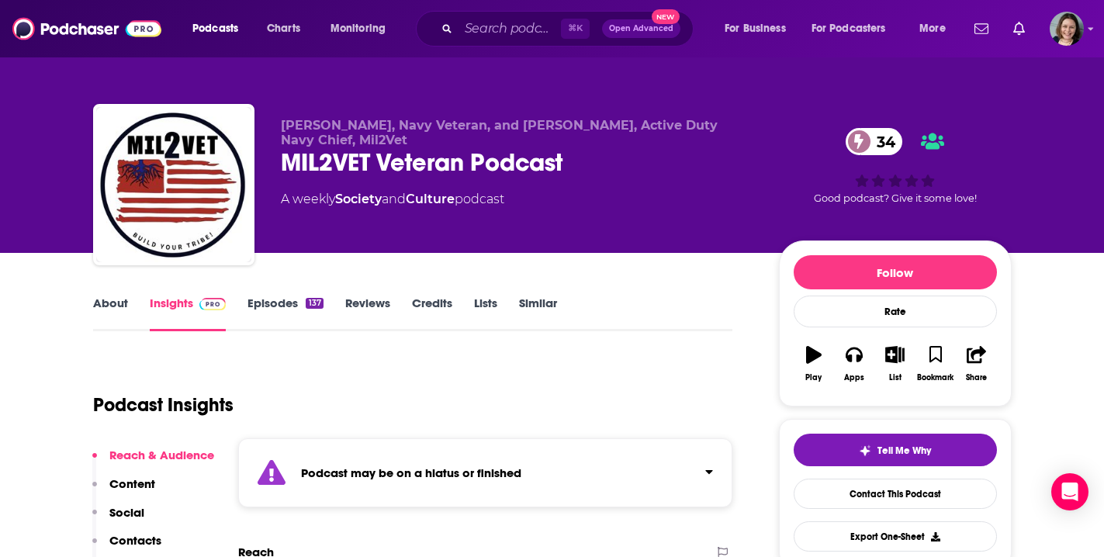
click at [282, 305] on link "Episodes 137" at bounding box center [284, 314] width 75 height 36
